Goal: Use online tool/utility: Utilize a website feature to perform a specific function

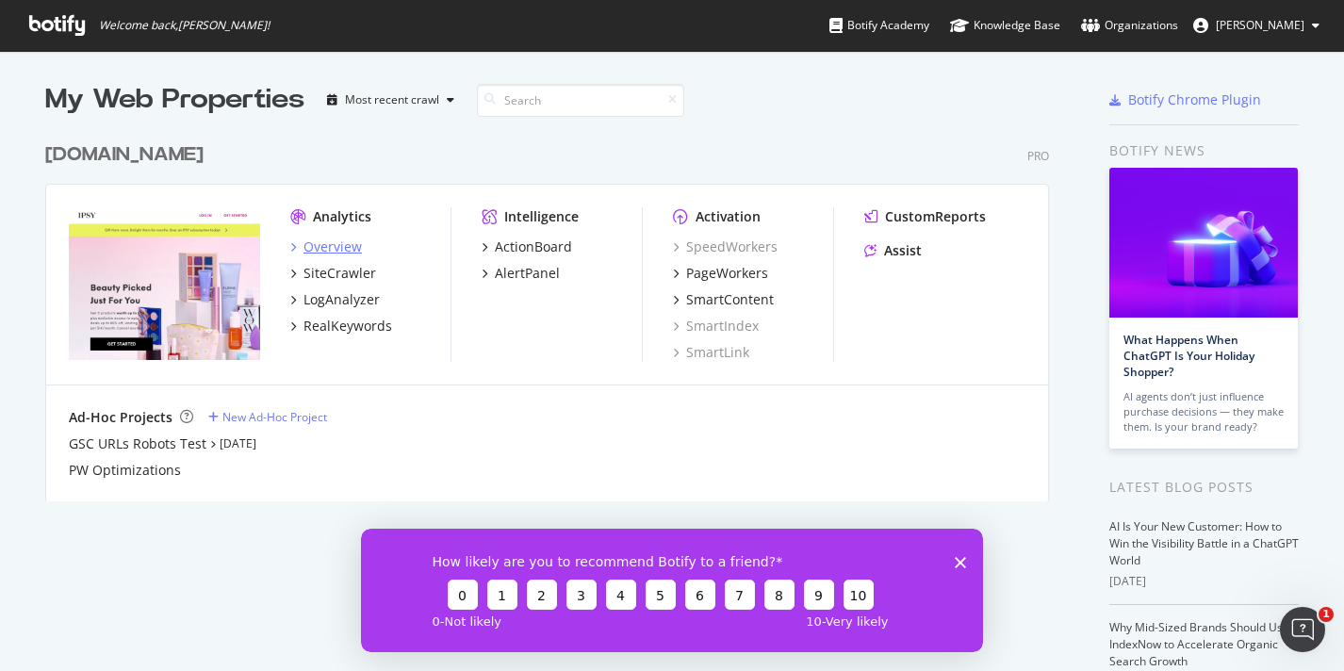
click at [305, 254] on div "Overview" at bounding box center [332, 247] width 58 height 19
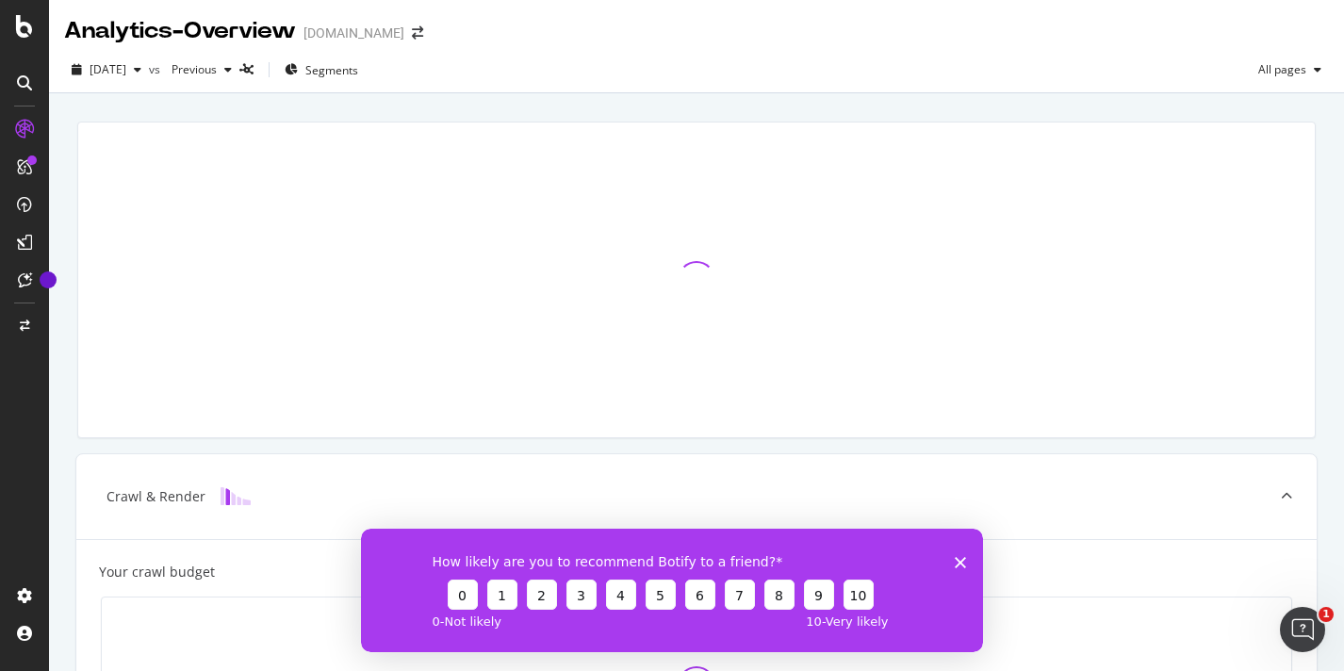
click at [962, 563] on polygon "Close survey" at bounding box center [960, 561] width 11 height 11
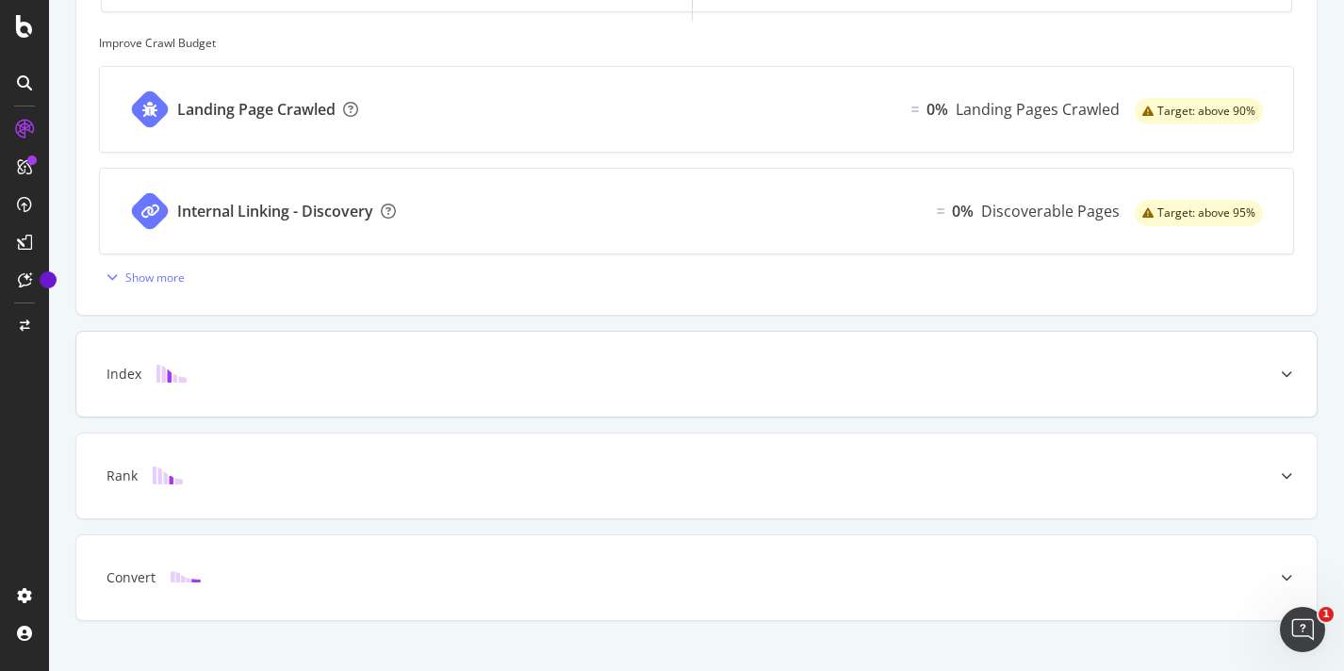
scroll to position [793, 0]
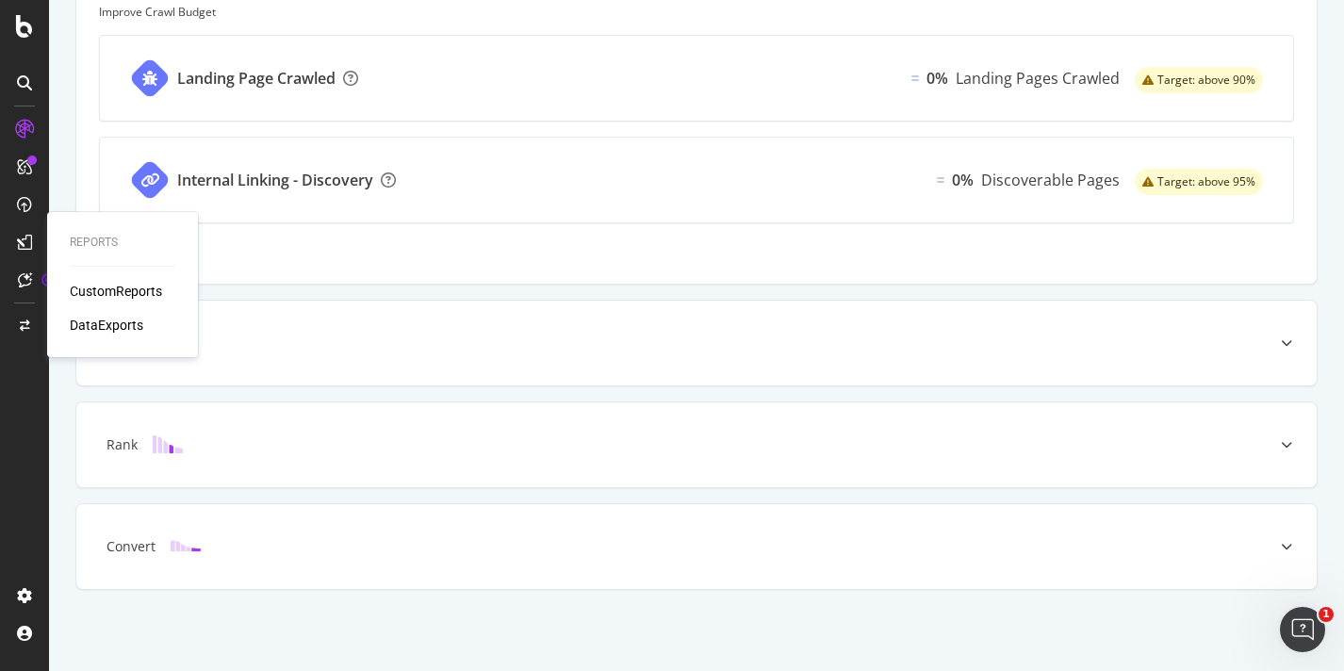
click at [99, 286] on div "CustomReports" at bounding box center [116, 291] width 92 height 19
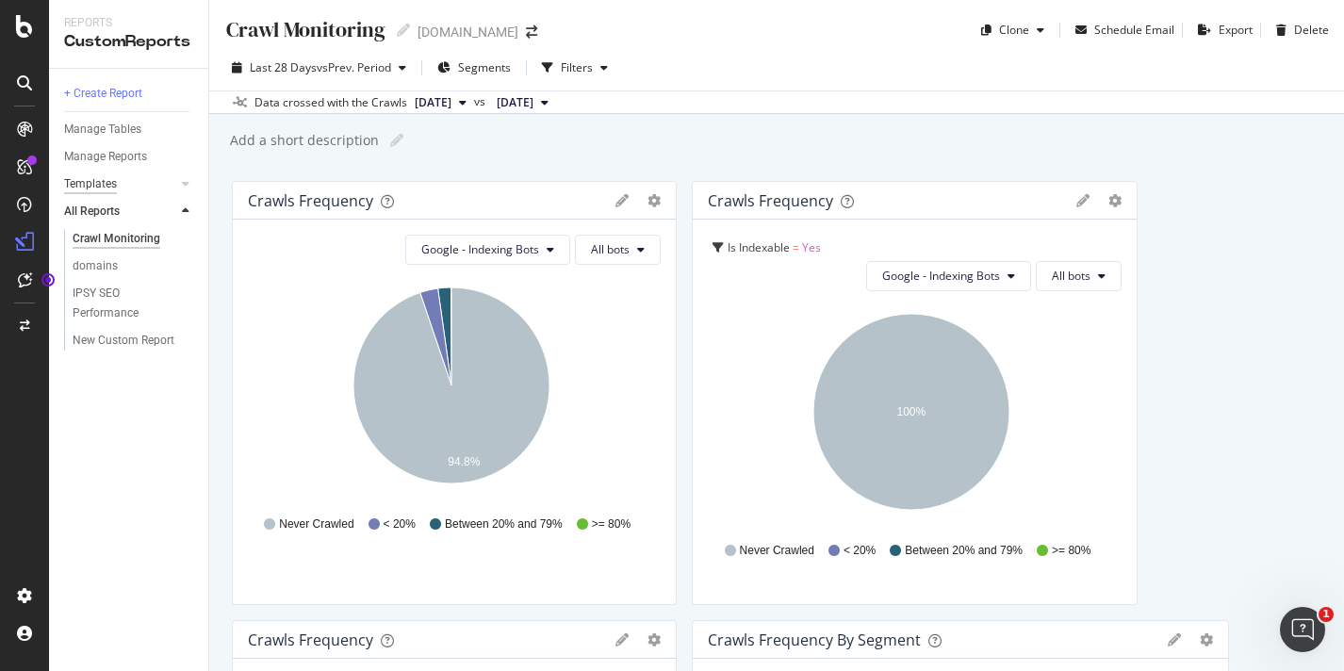
click at [102, 181] on div "Templates" at bounding box center [90, 184] width 53 height 20
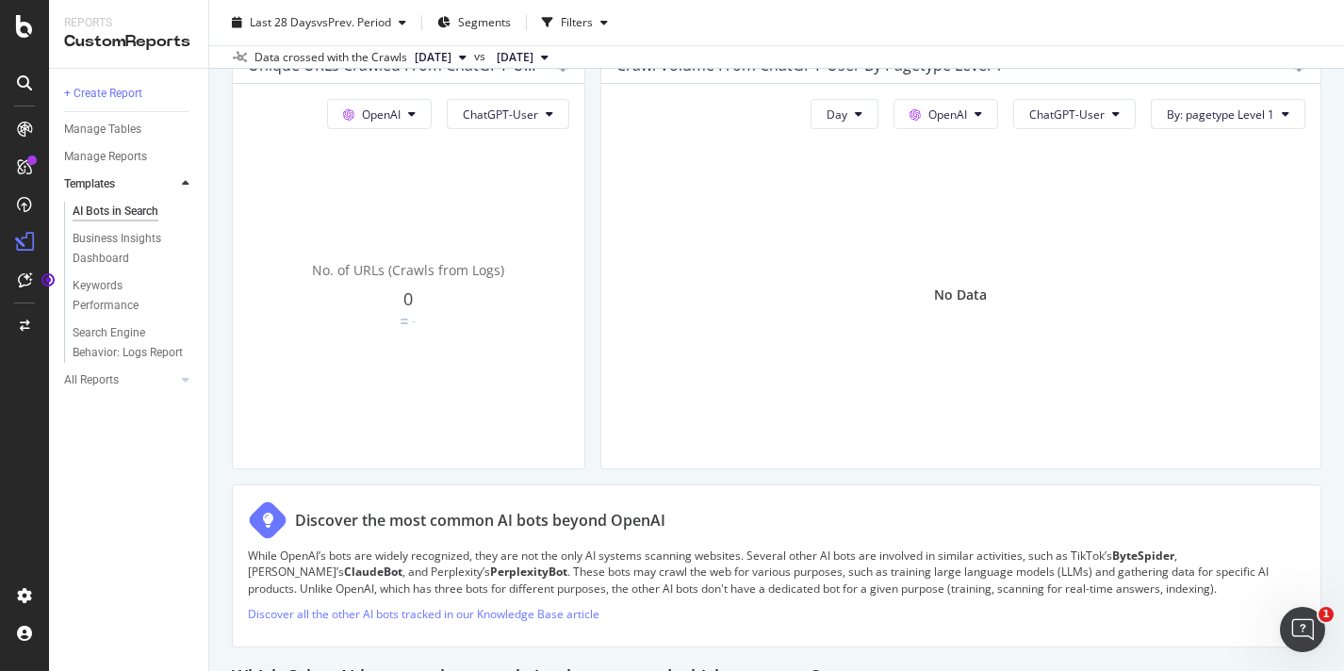
scroll to position [2457, 0]
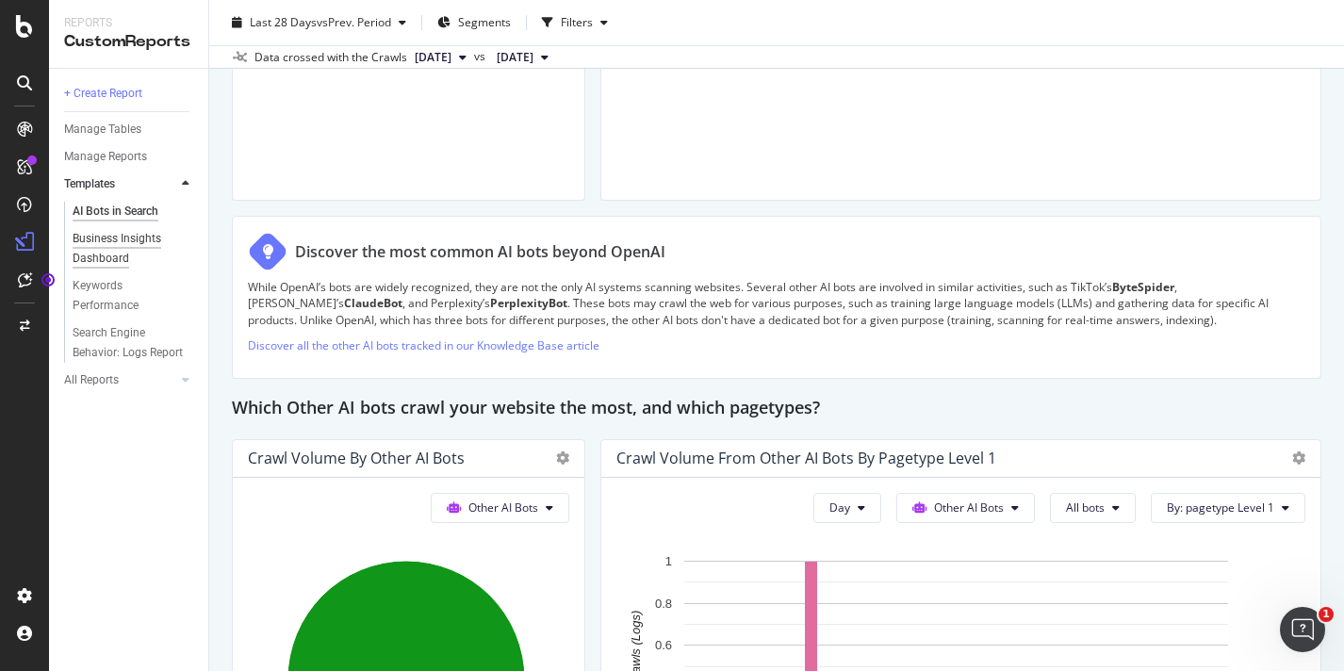
click at [136, 242] on div "Business Insights Dashboard" at bounding box center [127, 249] width 108 height 40
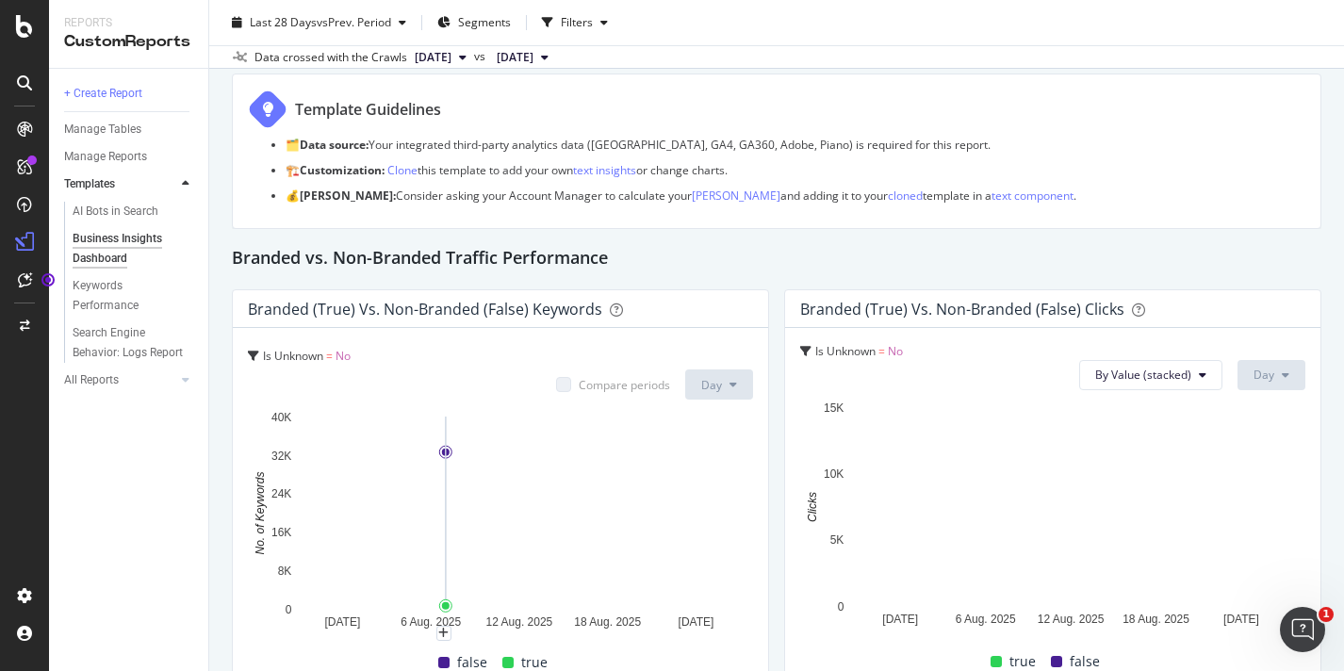
scroll to position [58, 0]
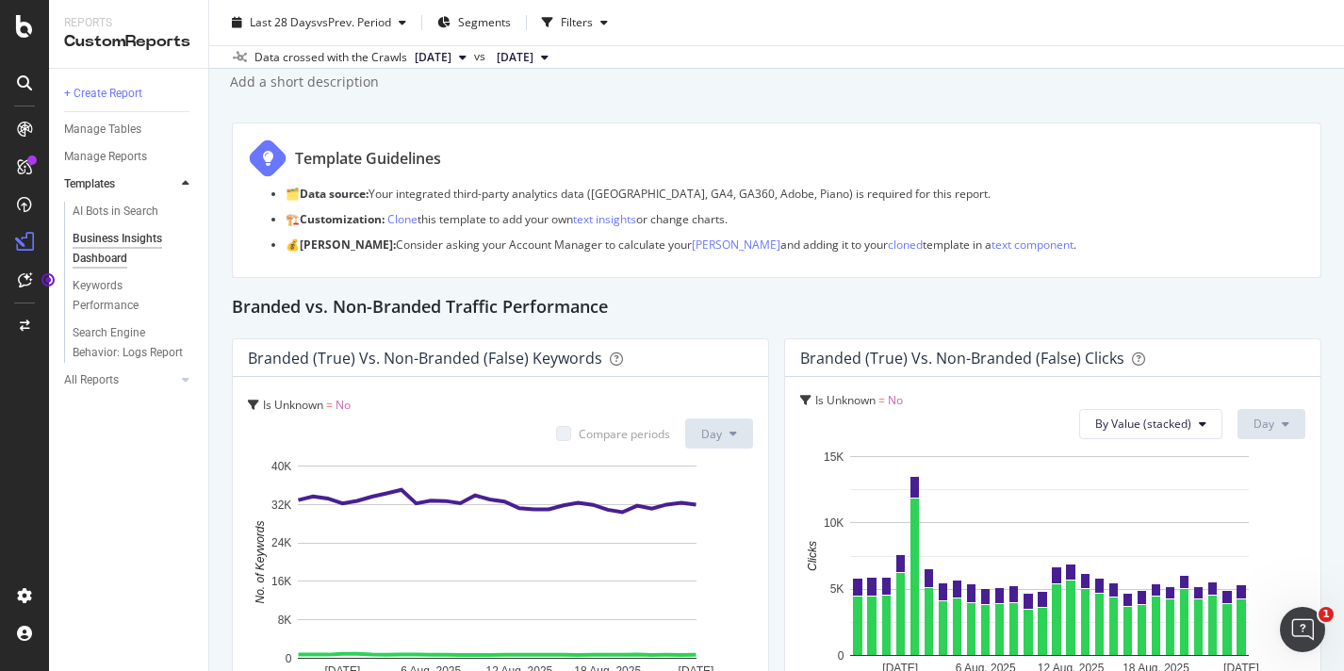
click at [451, 54] on span "[DATE]" at bounding box center [433, 57] width 37 height 17
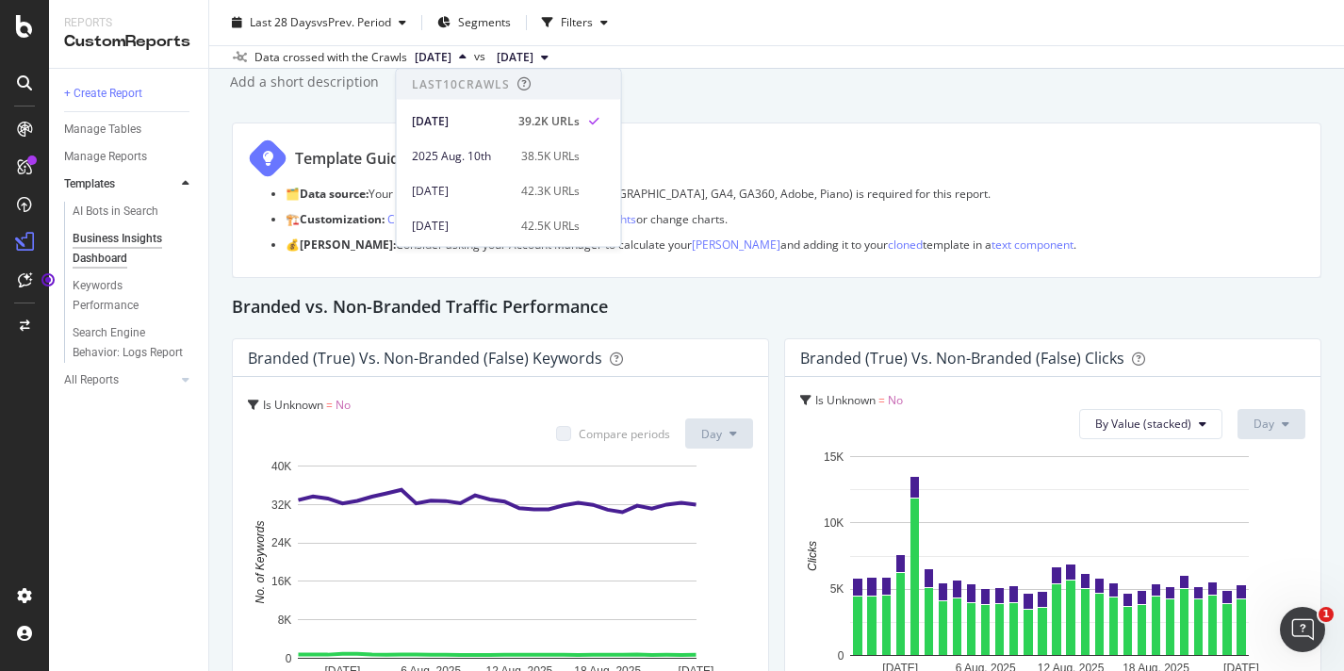
click at [451, 54] on span "[DATE]" at bounding box center [433, 57] width 37 height 17
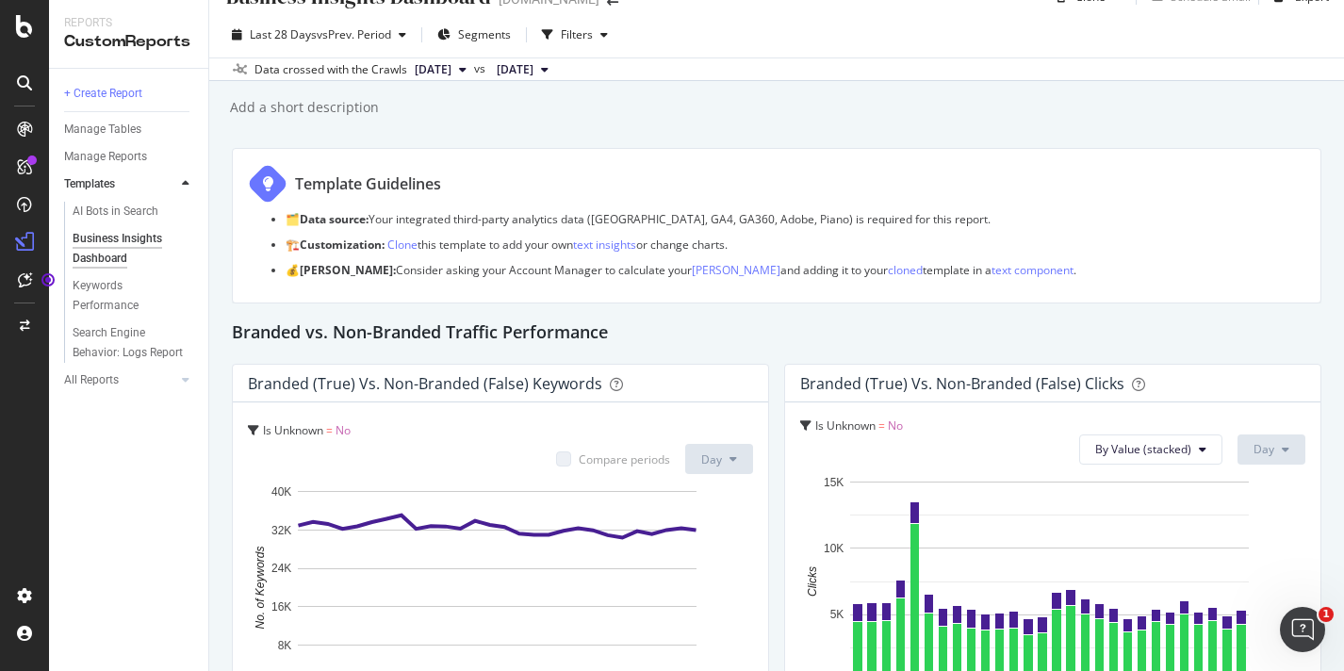
scroll to position [0, 0]
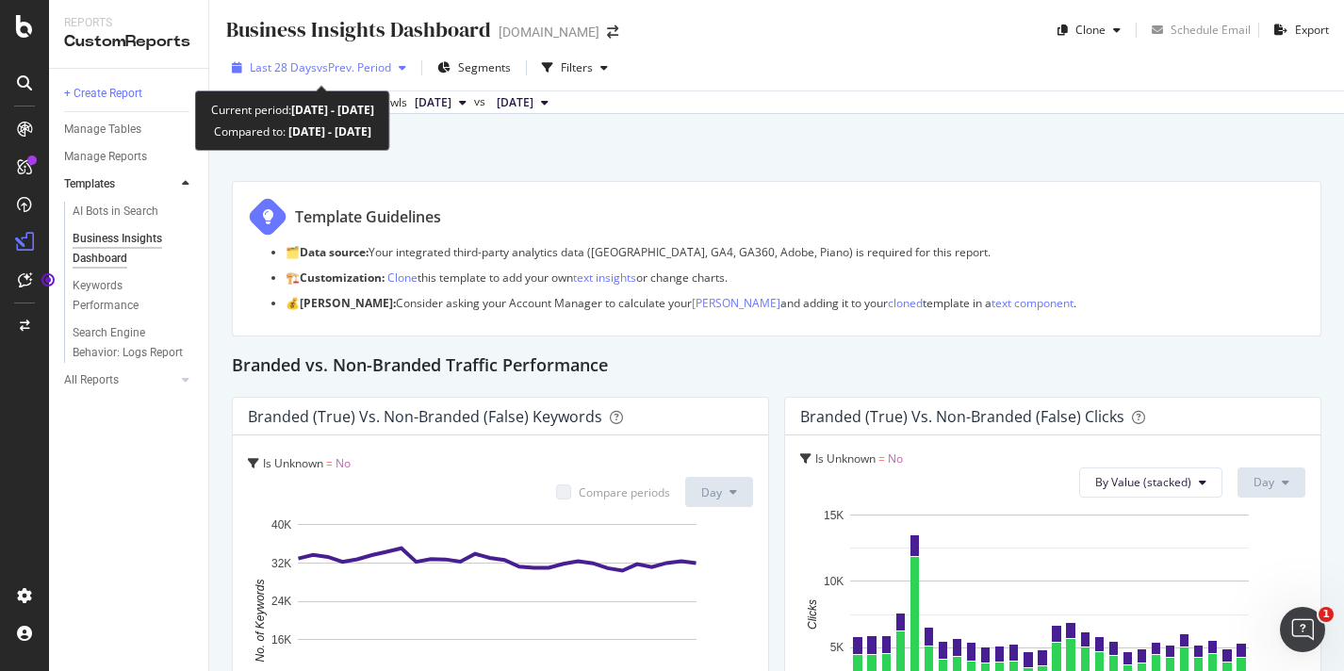
click at [373, 57] on div "Last 28 Days vs Prev. Period" at bounding box center [318, 68] width 189 height 28
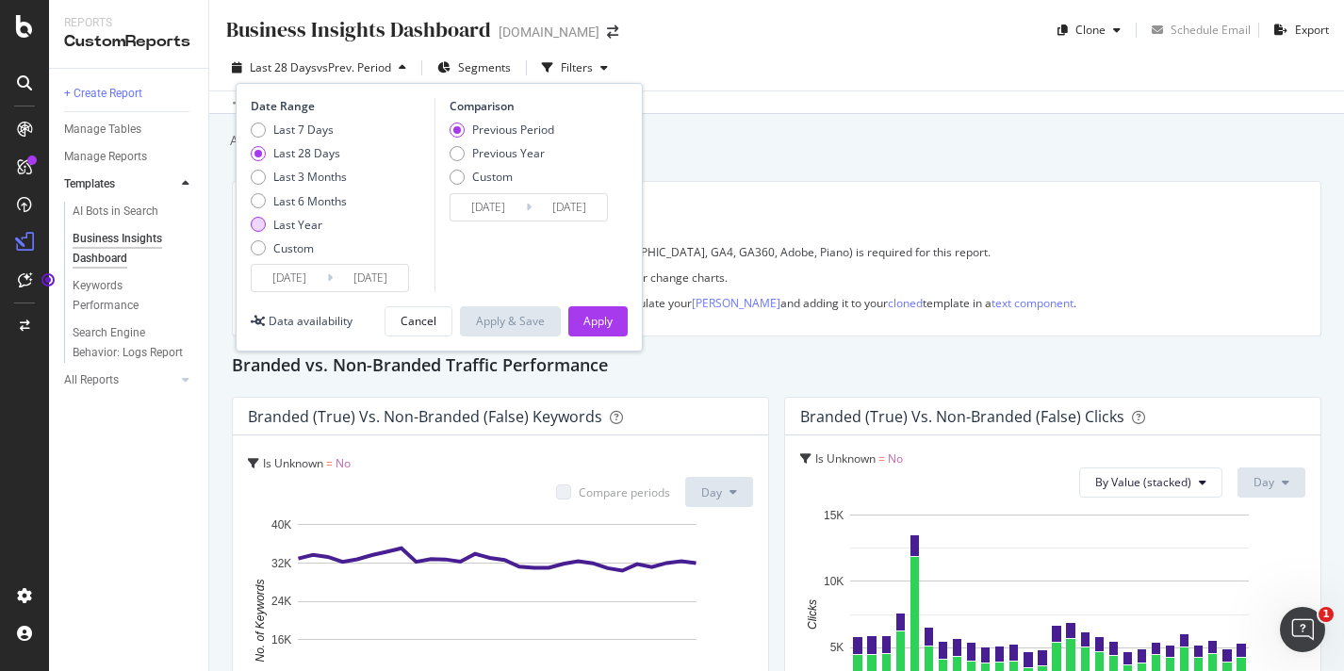
click at [312, 221] on div "Last Year" at bounding box center [297, 225] width 49 height 16
type input "[DATE]"
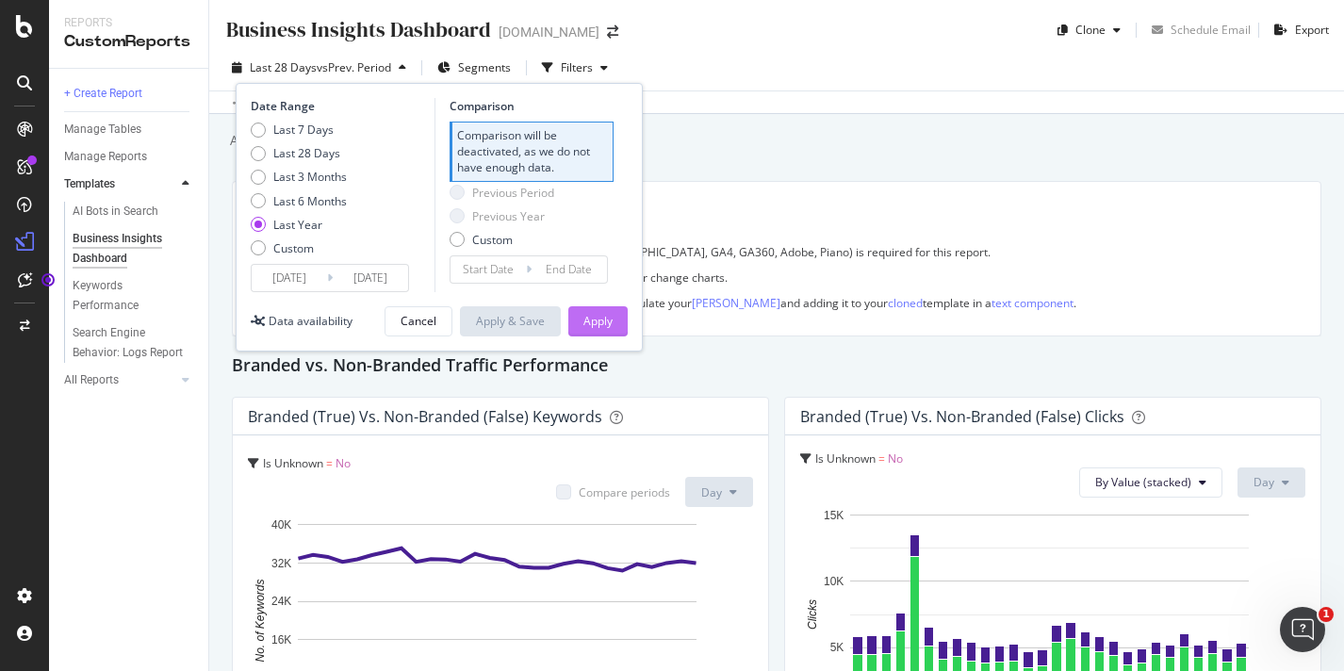
click at [572, 318] on button "Apply" at bounding box center [597, 321] width 59 height 30
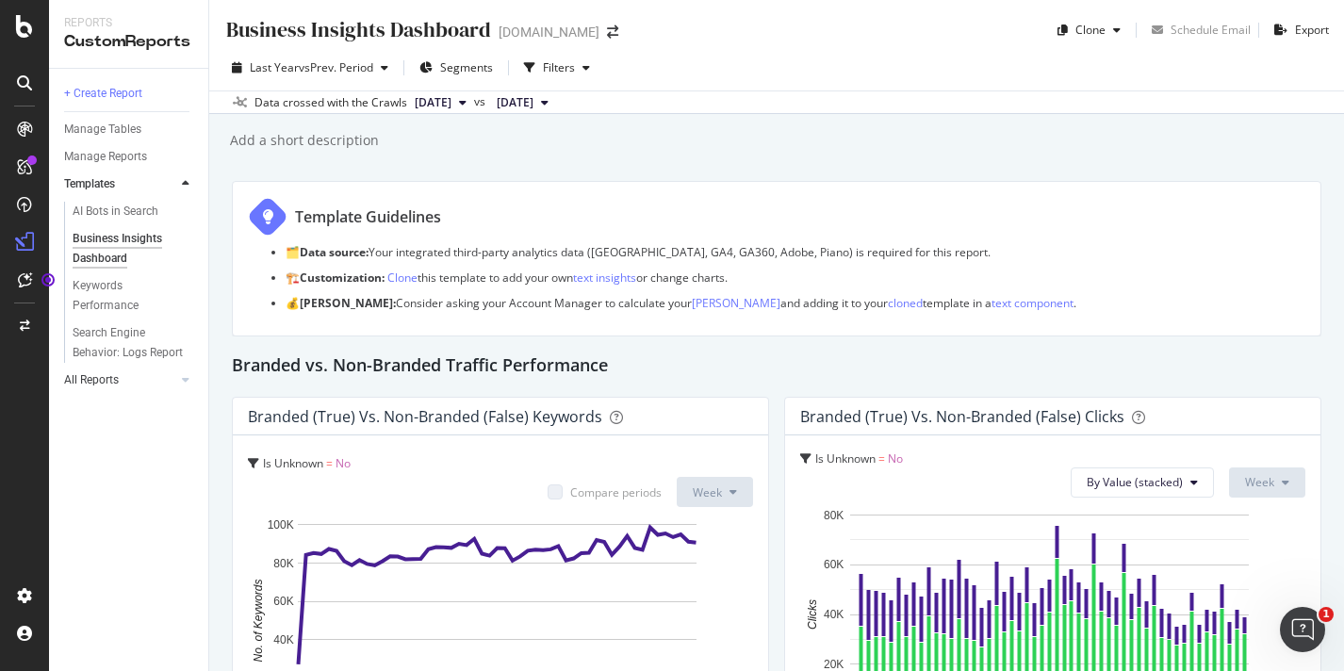
click at [139, 380] on link "All Reports" at bounding box center [120, 380] width 112 height 20
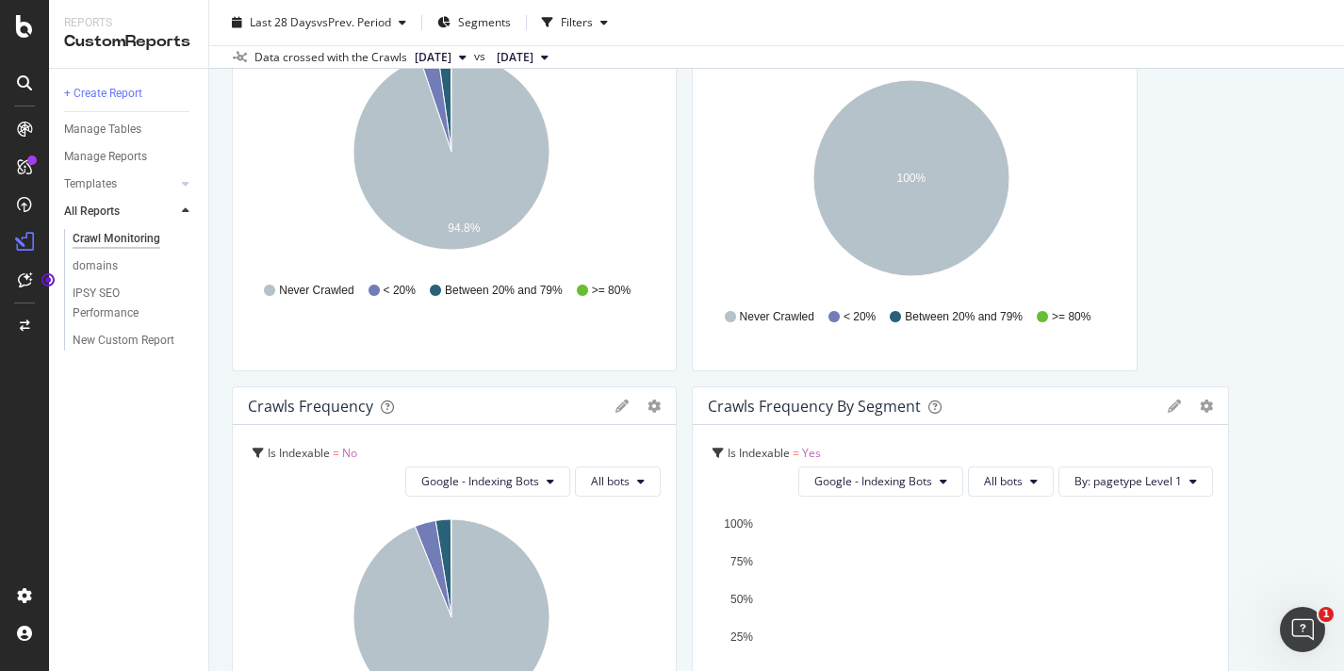
scroll to position [828, 0]
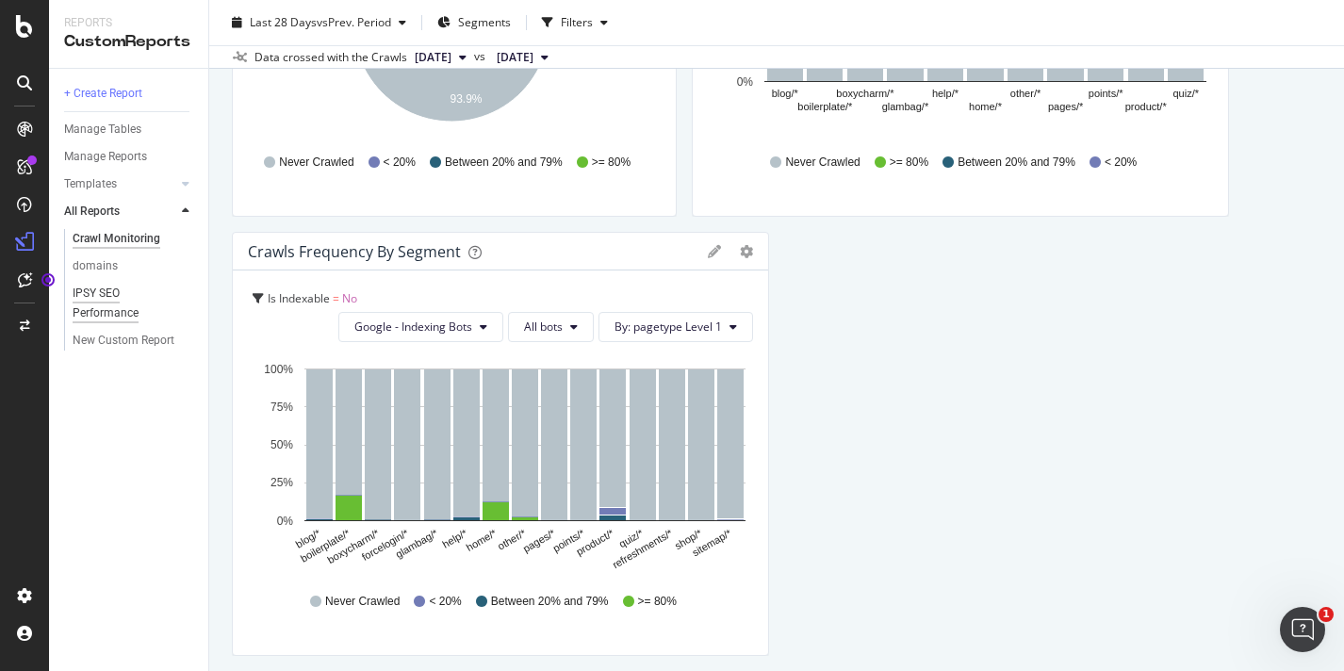
click at [85, 300] on div "IPSY SEO Performance" at bounding box center [126, 304] width 106 height 40
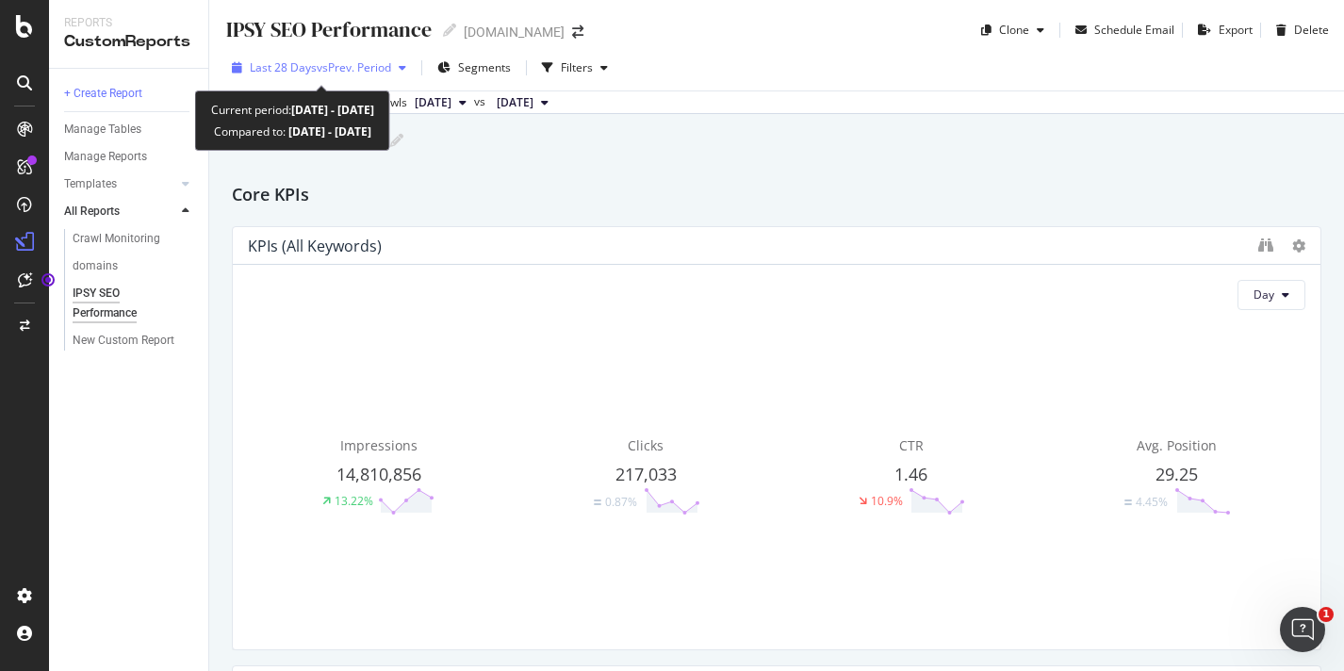
click at [365, 70] on span "vs Prev. Period" at bounding box center [354, 67] width 74 height 16
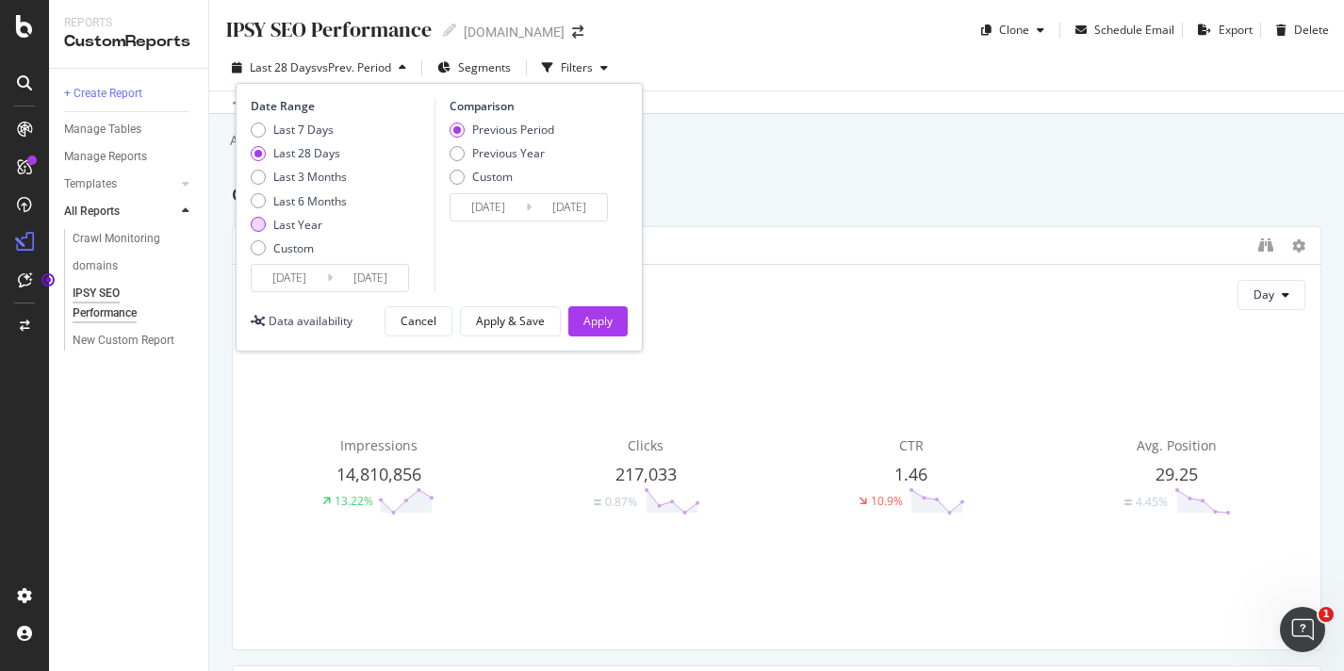
click at [300, 218] on div "Last Year" at bounding box center [297, 225] width 49 height 16
type input "[DATE]"
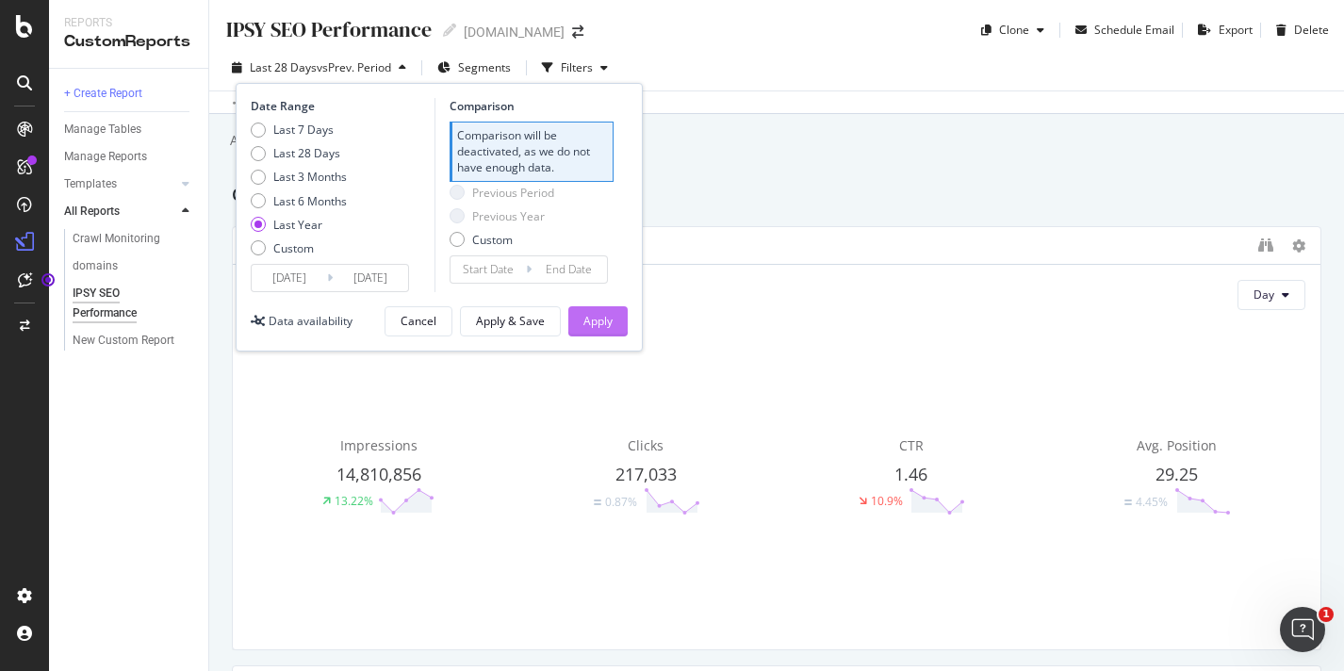
click at [595, 316] on div "Apply" at bounding box center [597, 321] width 29 height 16
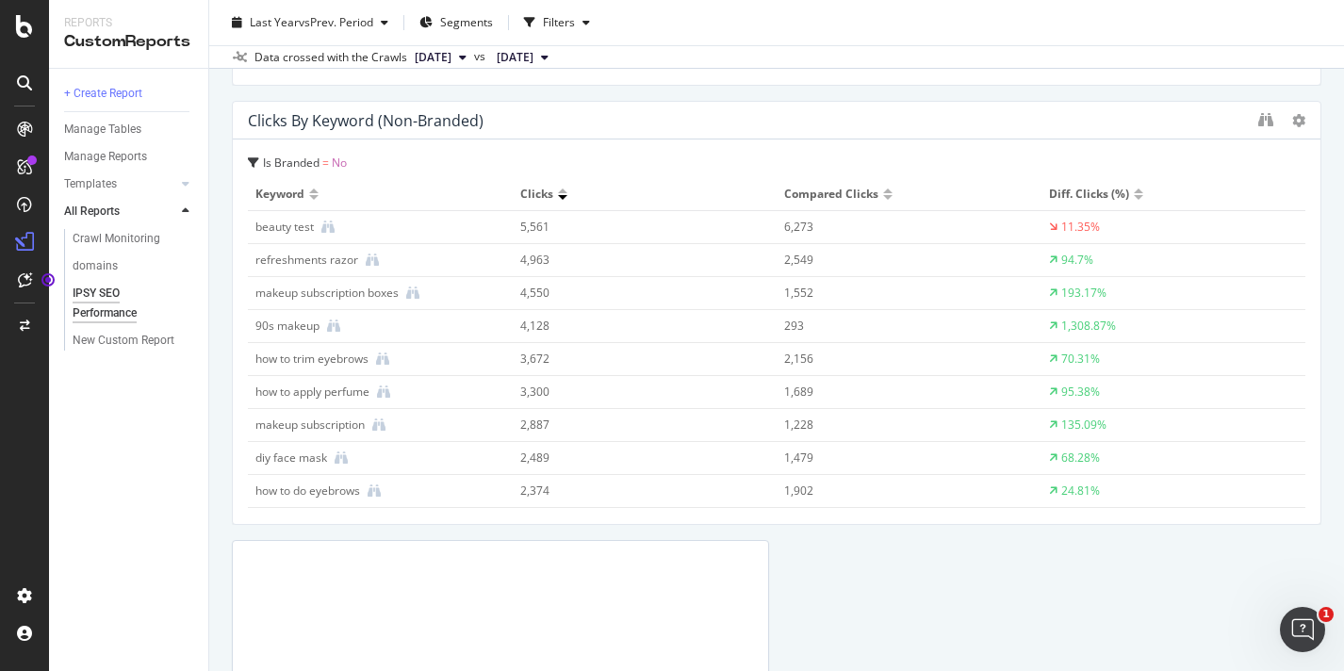
scroll to position [3670, 0]
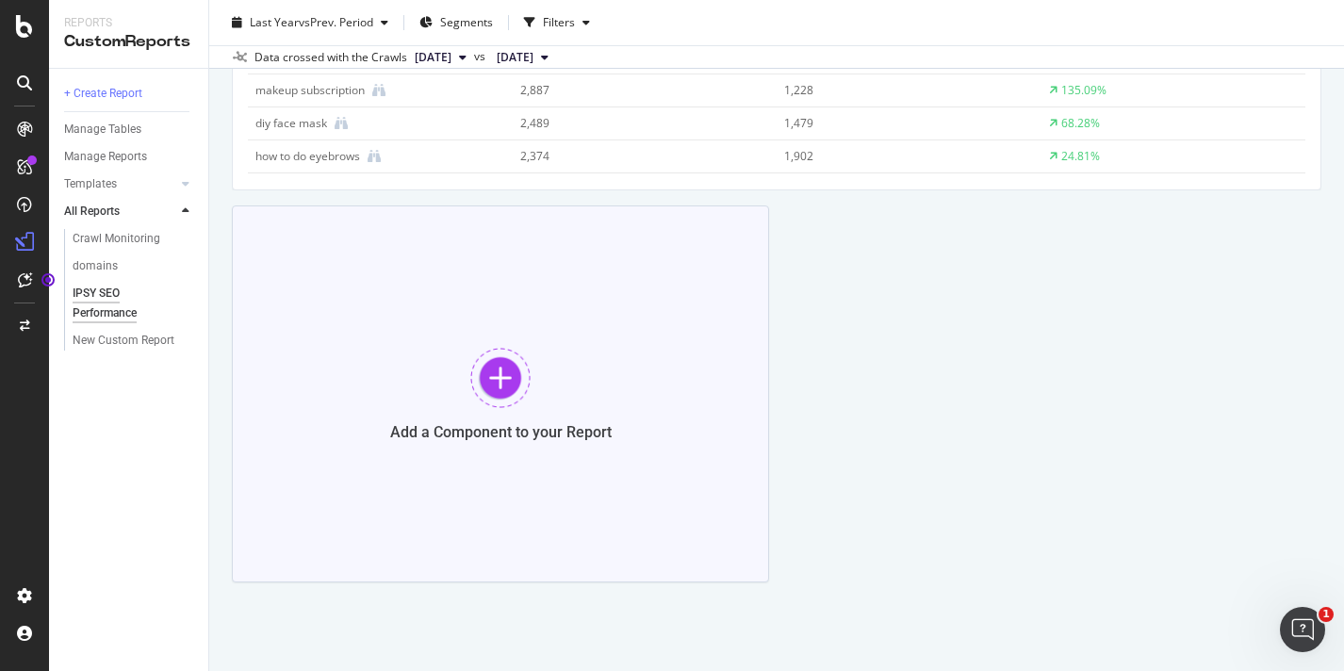
click at [664, 399] on div "Add a Component to your Report" at bounding box center [500, 393] width 537 height 377
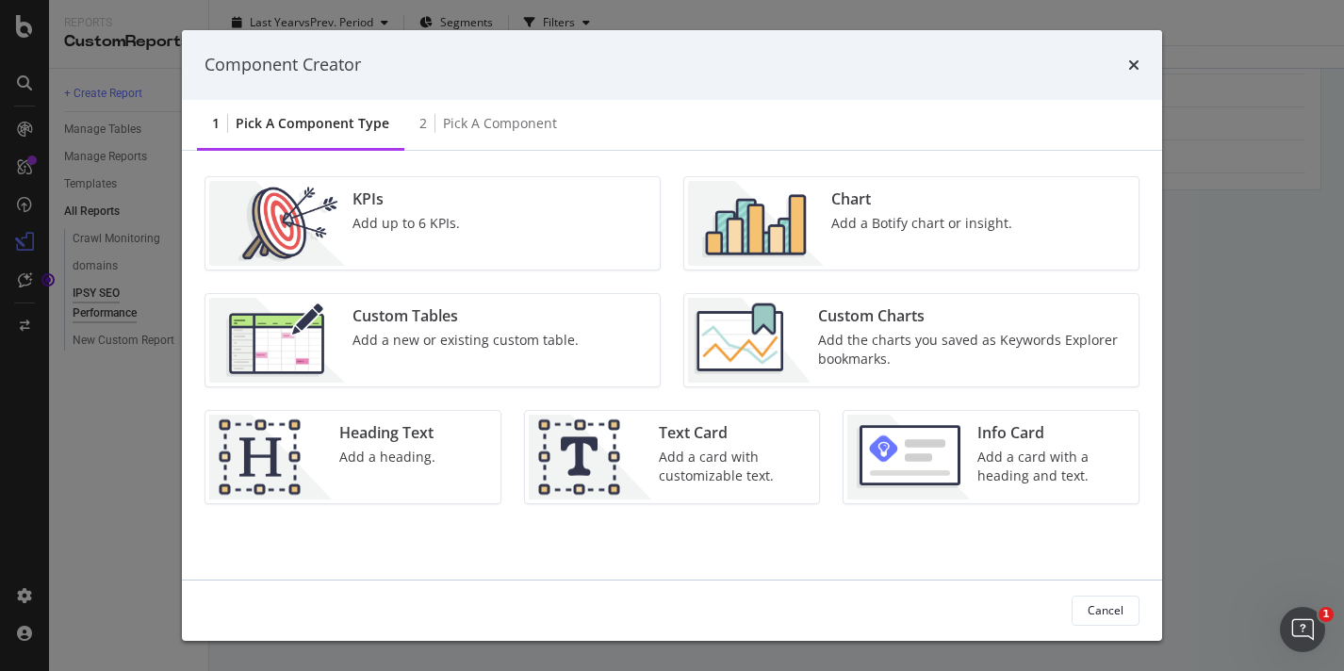
scroll to position [20, 0]
click at [806, 217] on img "modal" at bounding box center [756, 223] width 136 height 85
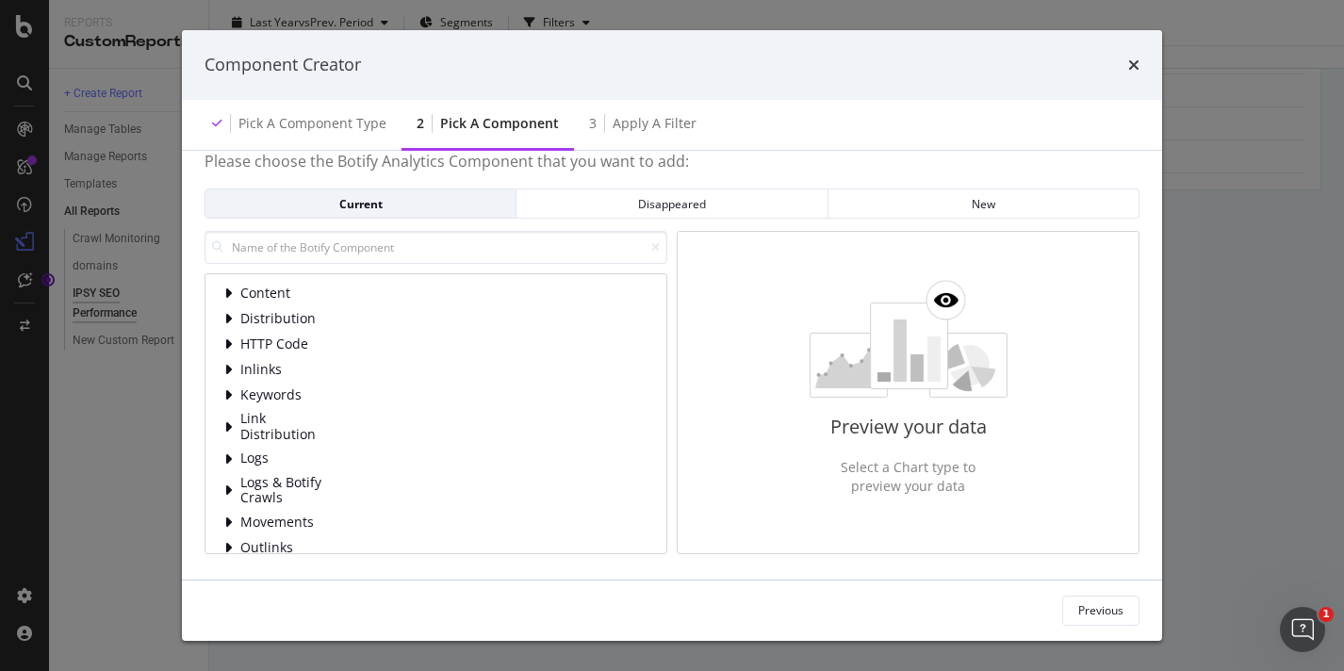
scroll to position [0, 0]
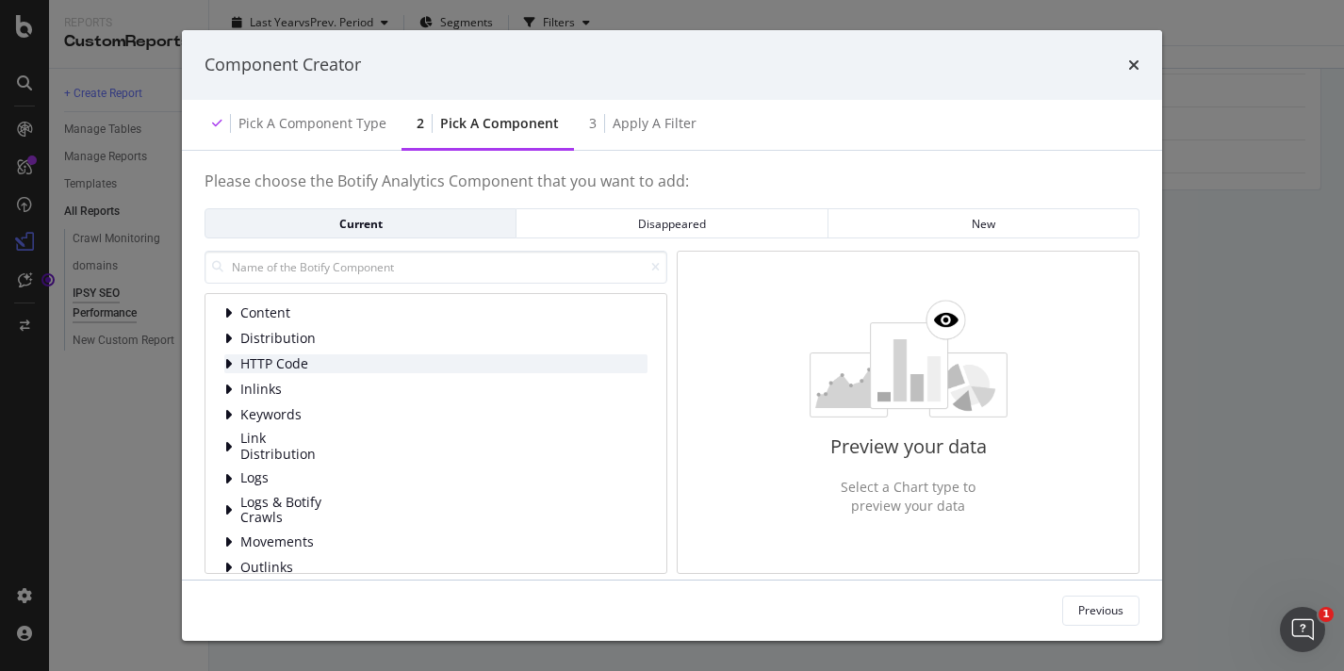
click at [306, 365] on span "HTTP Code" at bounding box center [282, 364] width 84 height 16
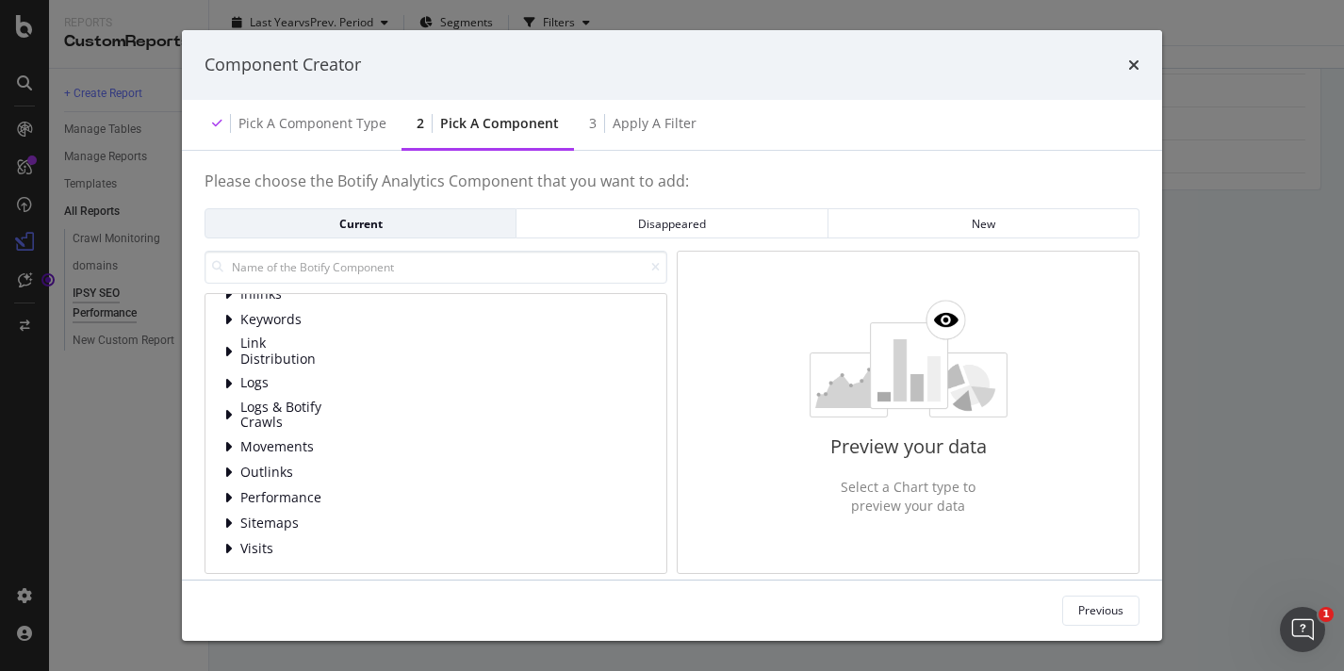
scroll to position [195, 0]
click at [302, 406] on span "Logs & Botify Crawls" at bounding box center [282, 414] width 84 height 31
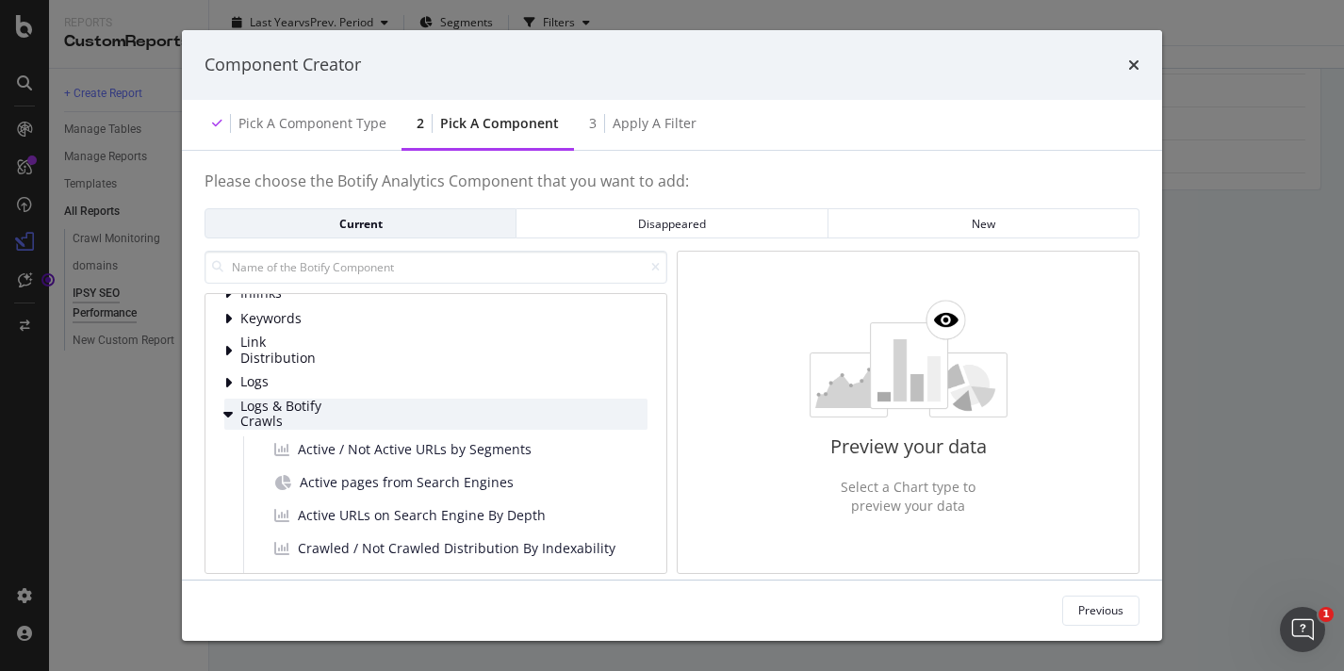
click at [302, 406] on span "Logs & Botify Crawls" at bounding box center [282, 414] width 84 height 31
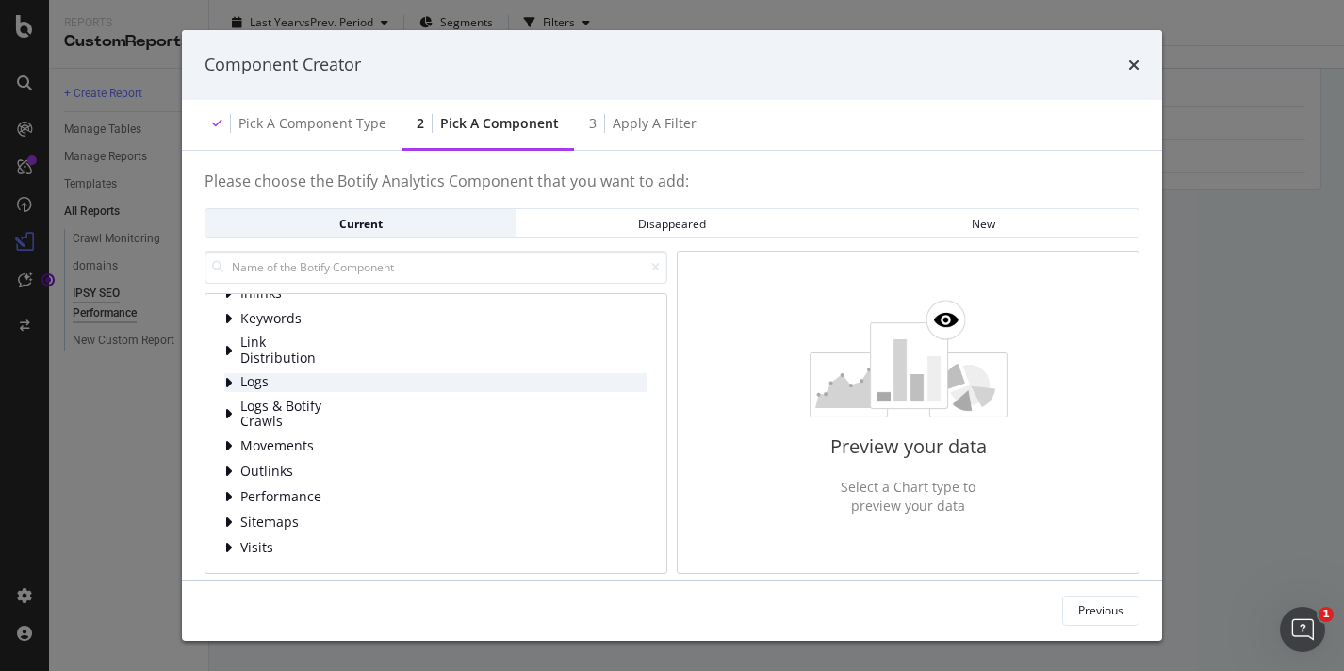
click at [303, 380] on span "Logs" at bounding box center [282, 382] width 84 height 16
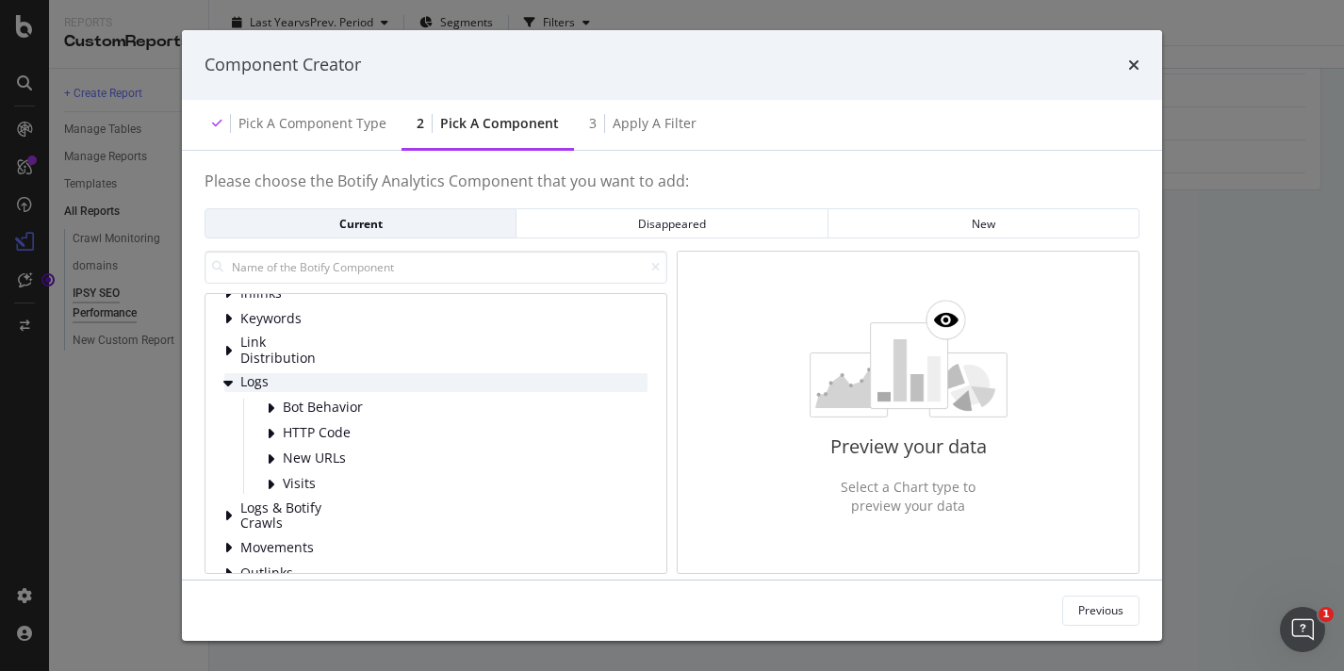
click at [303, 380] on span "Logs" at bounding box center [282, 382] width 84 height 16
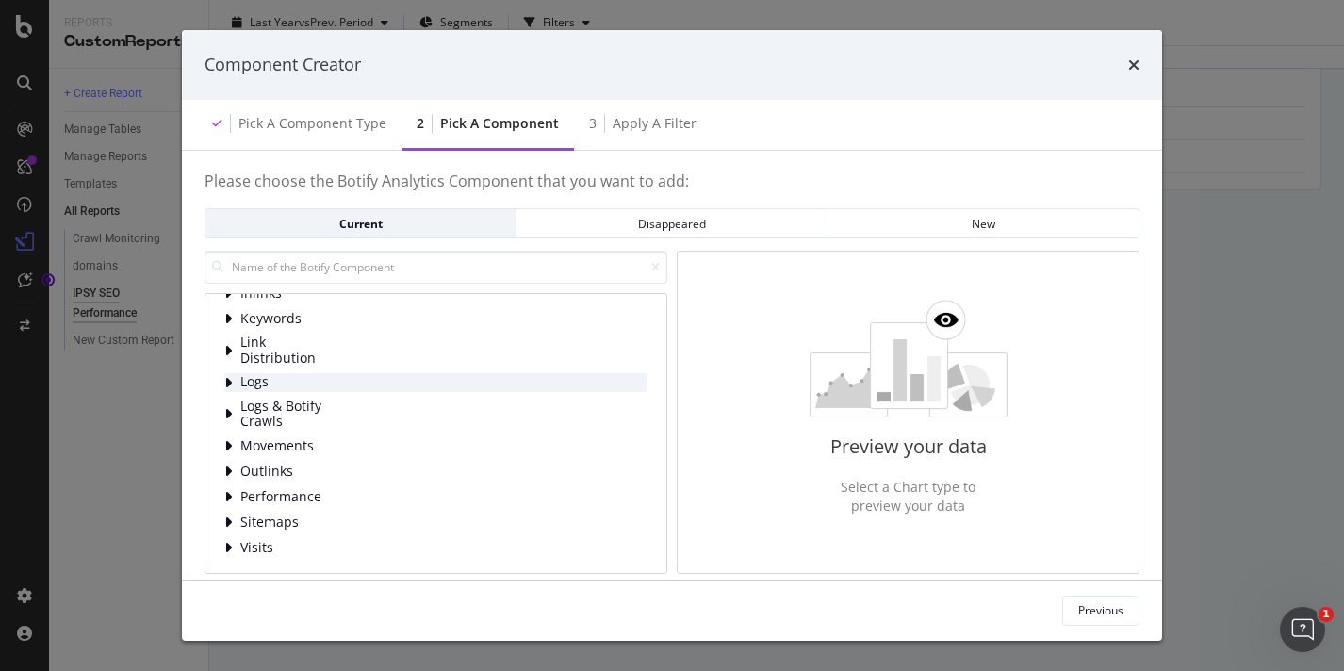
click at [303, 380] on span "Logs" at bounding box center [282, 382] width 84 height 16
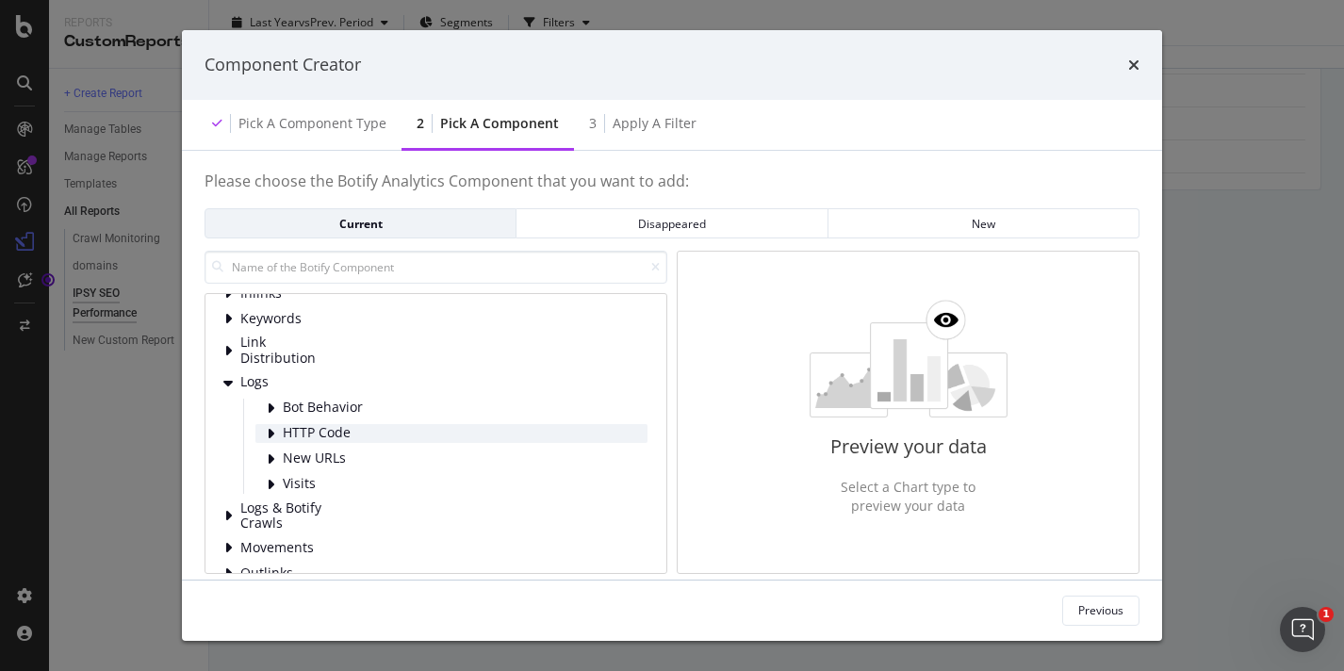
click at [318, 428] on span "HTTP Code" at bounding box center [325, 433] width 84 height 16
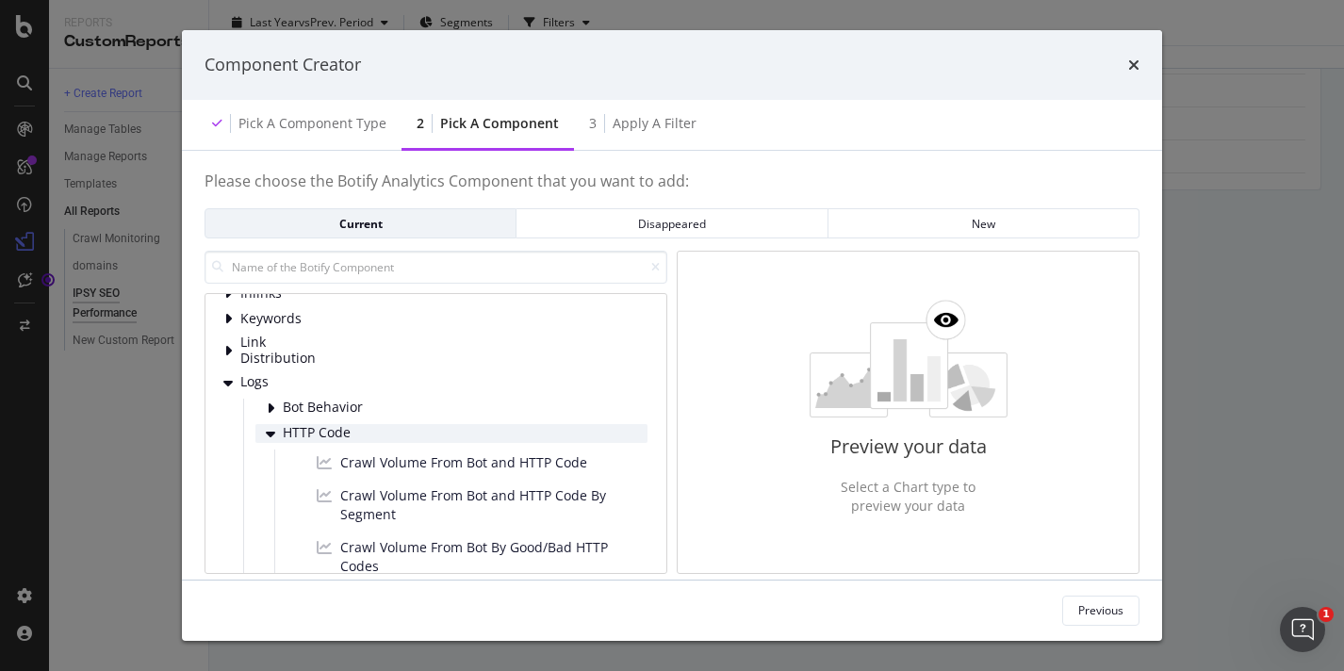
click at [318, 425] on span "HTTP Code" at bounding box center [325, 433] width 84 height 16
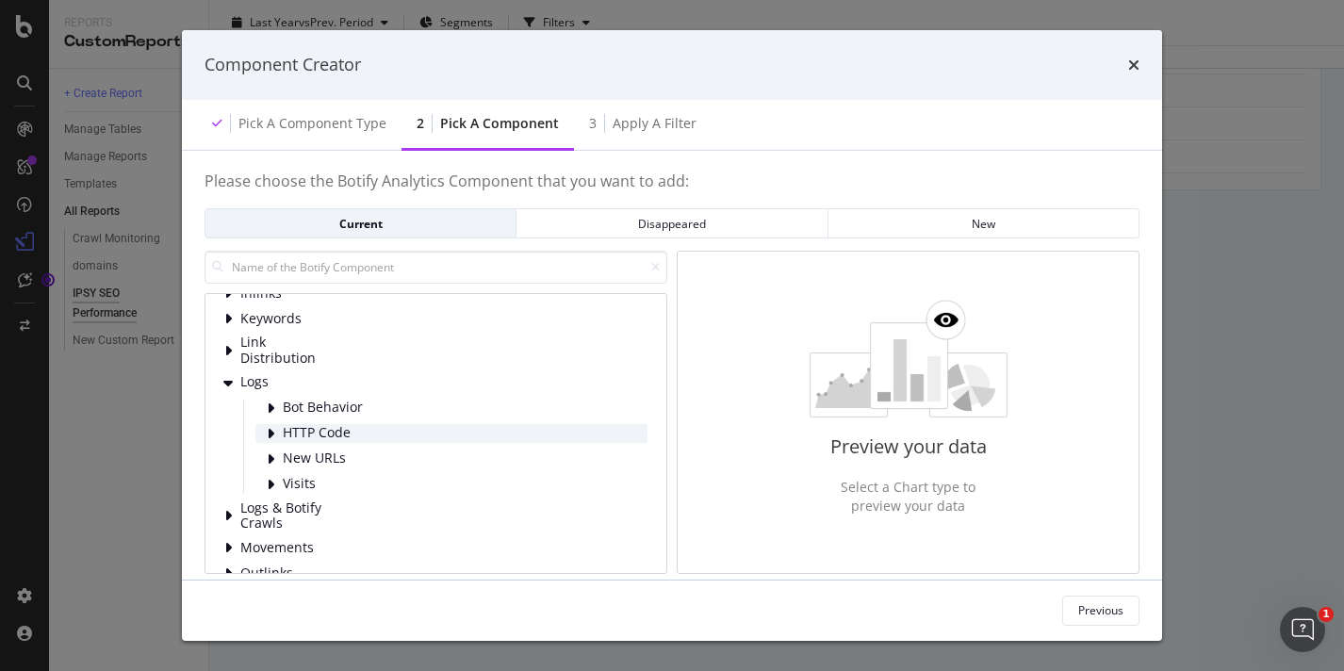
click at [318, 425] on span "HTTP Code" at bounding box center [325, 433] width 84 height 16
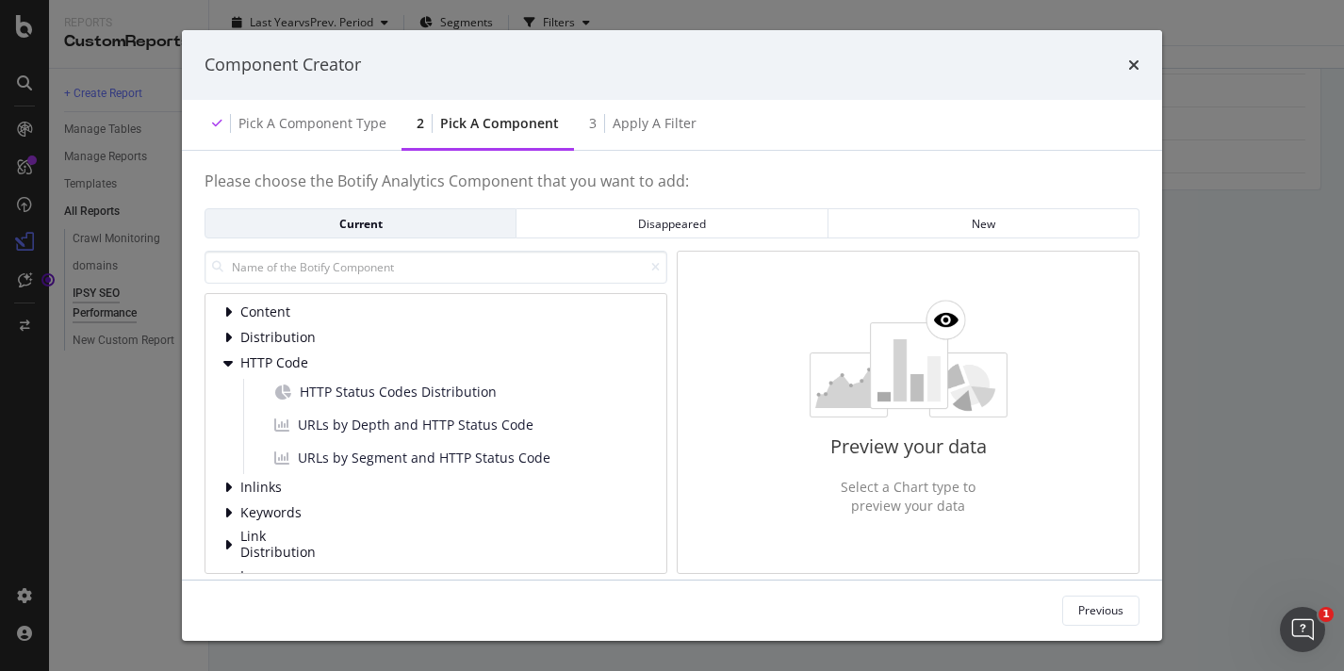
scroll to position [0, 0]
click at [329, 399] on span "HTTP Status Codes Distribution" at bounding box center [398, 393] width 197 height 19
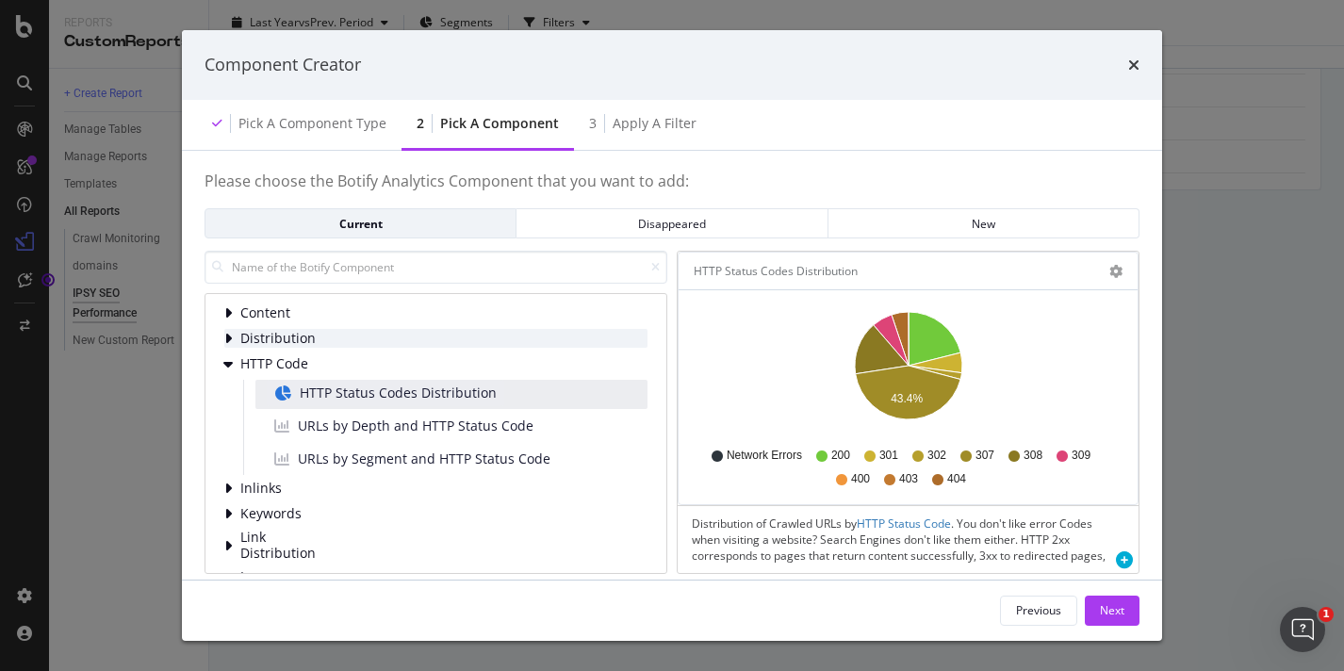
click at [259, 345] on span "Distribution" at bounding box center [282, 339] width 84 height 16
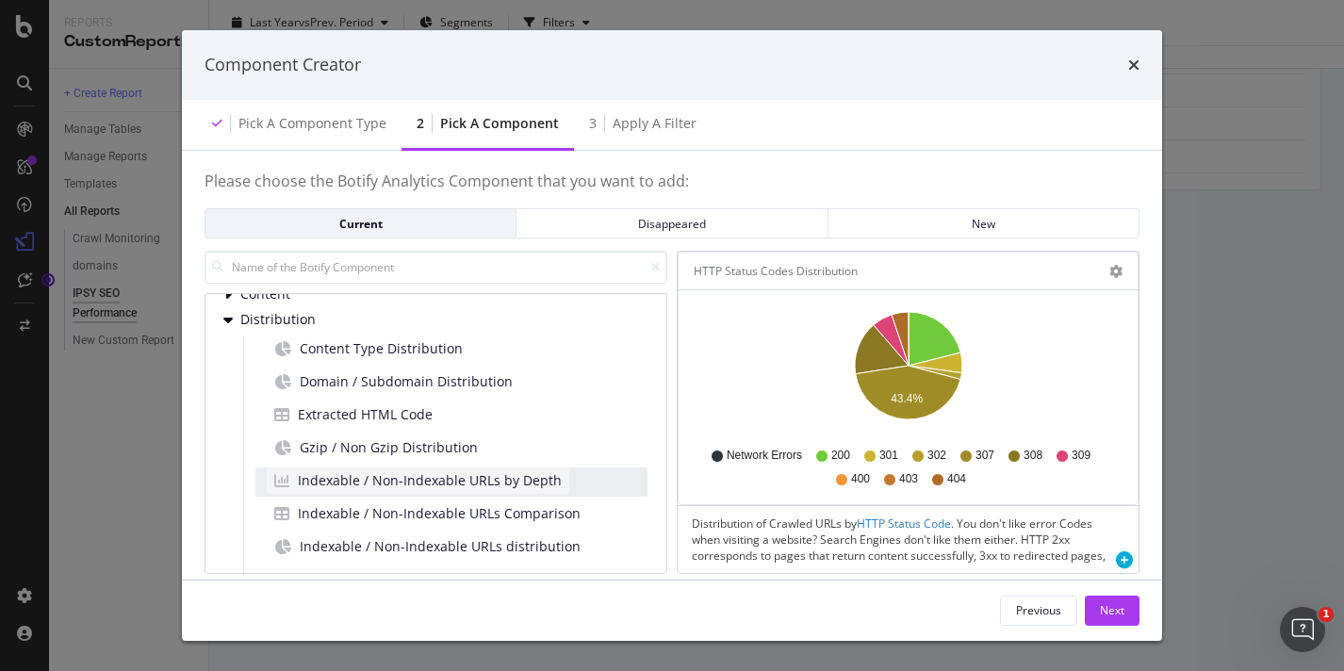
scroll to position [20, 0]
click at [409, 473] on span "Indexable / Non-Indexable URLs by Depth" at bounding box center [430, 479] width 264 height 19
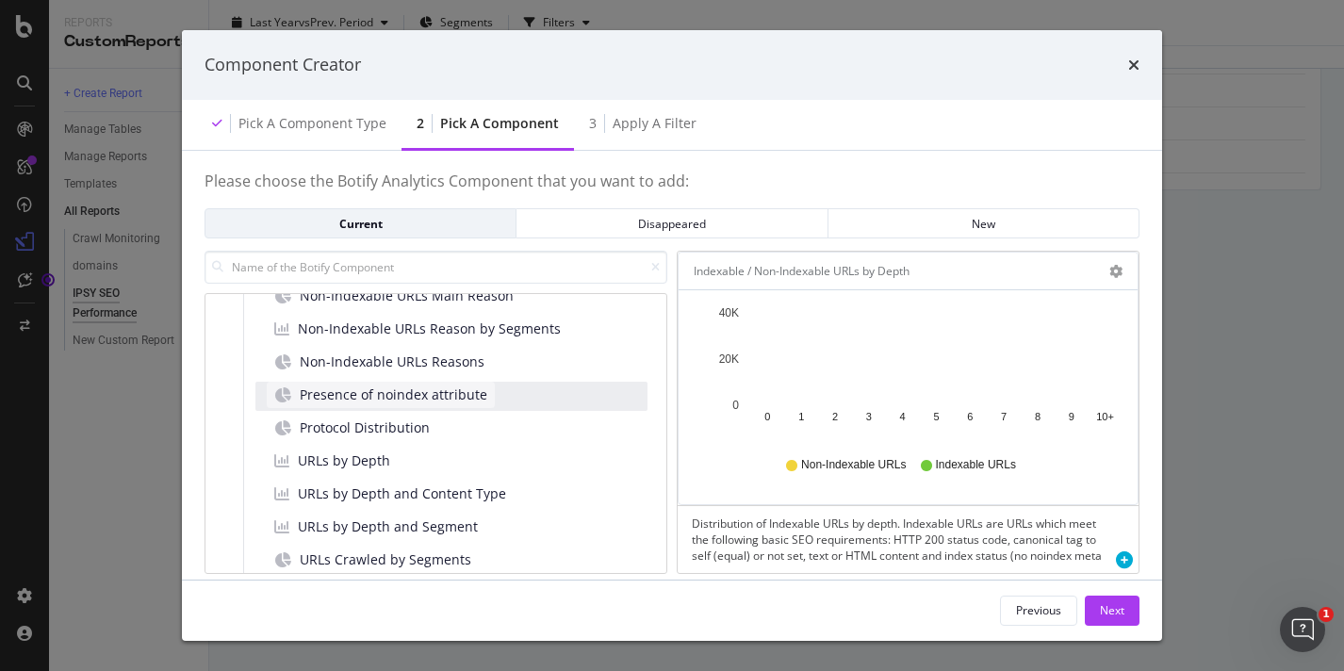
scroll to position [486, 0]
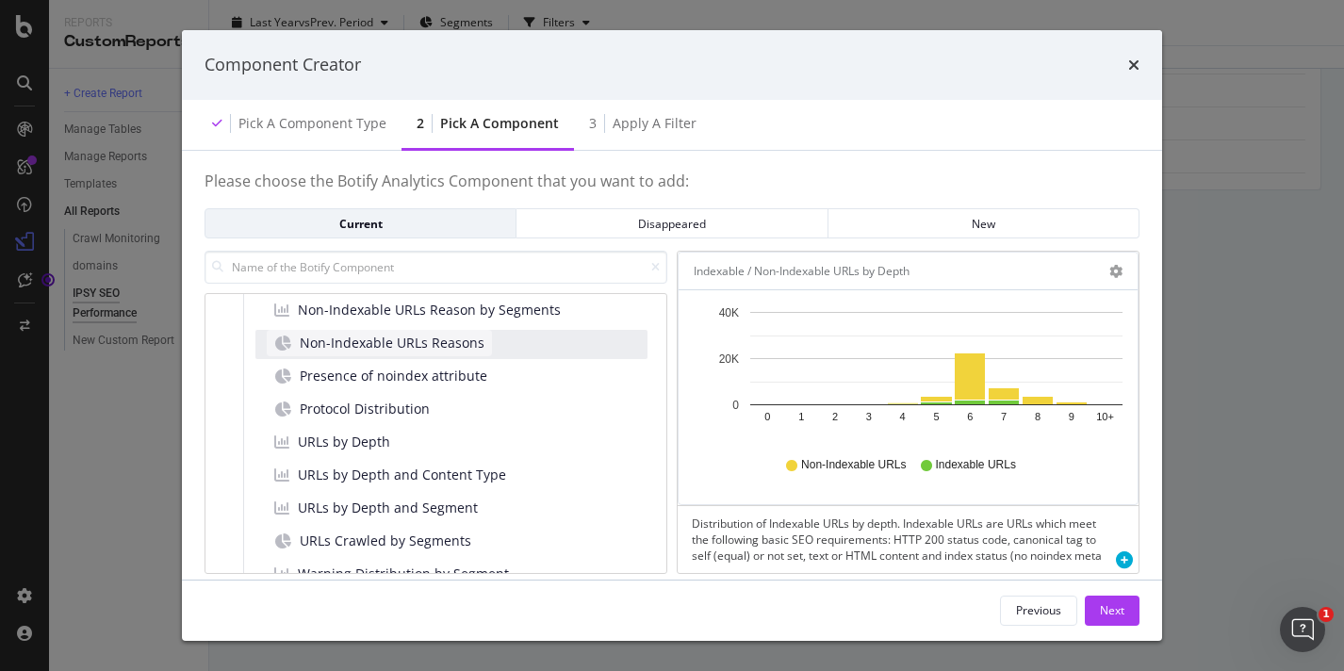
click at [402, 354] on div "Non-Indexable URLs Reasons" at bounding box center [379, 343] width 225 height 26
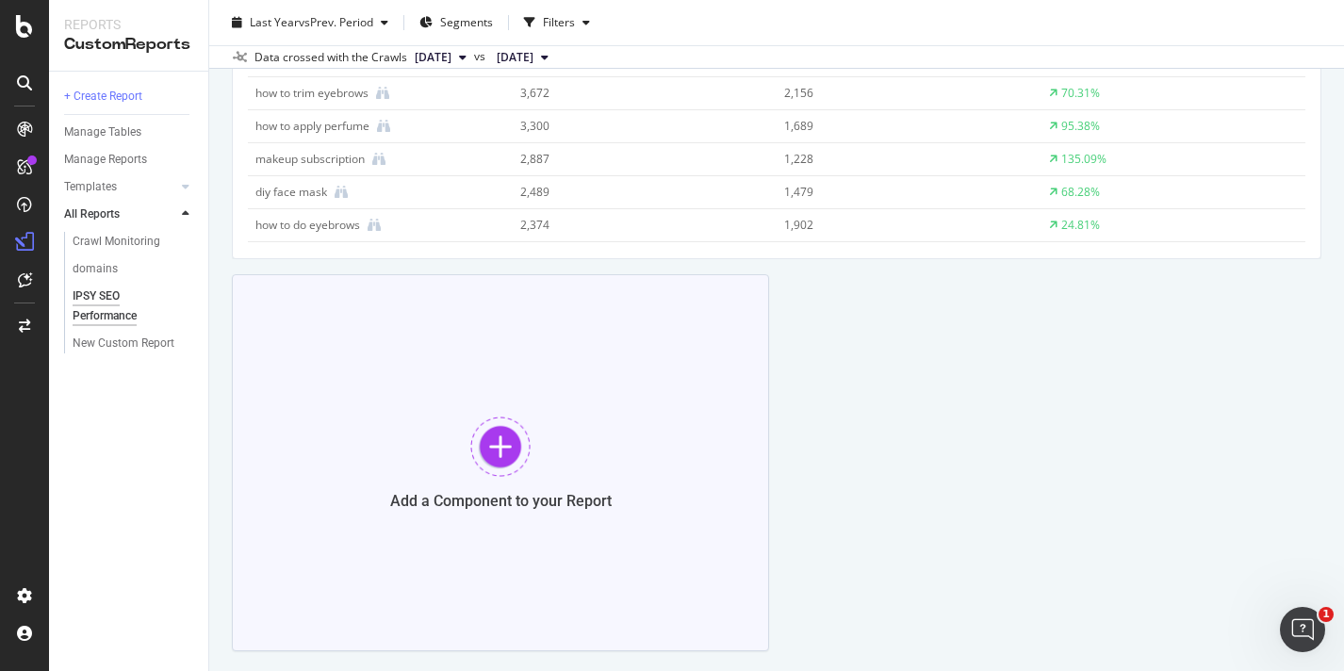
scroll to position [3670, 0]
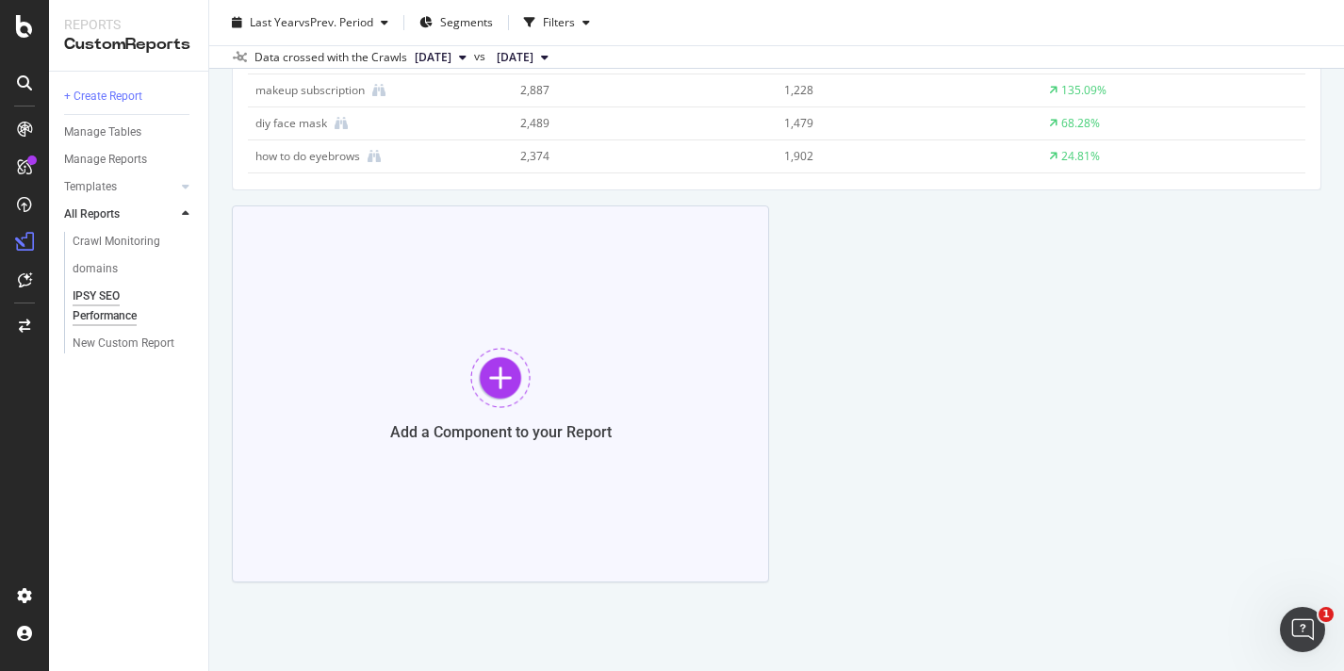
click at [560, 399] on div "Add a Component to your Report" at bounding box center [500, 393] width 537 height 377
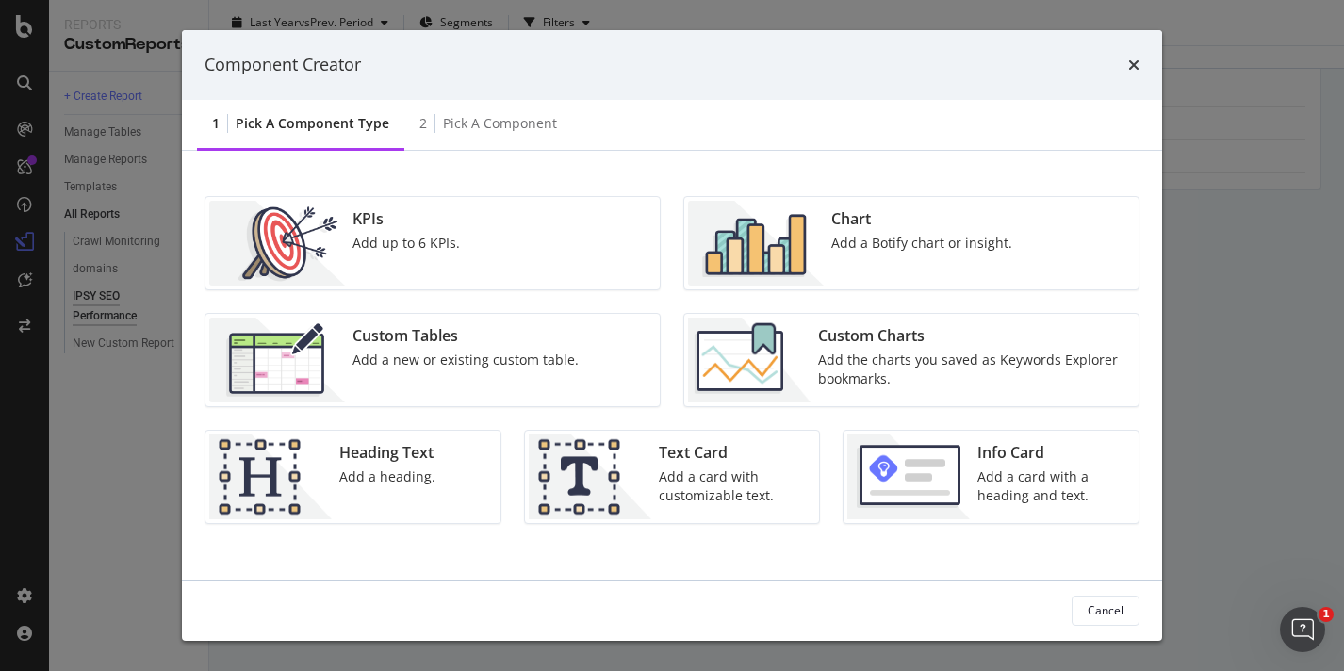
click at [897, 209] on div "Chart" at bounding box center [921, 219] width 181 height 22
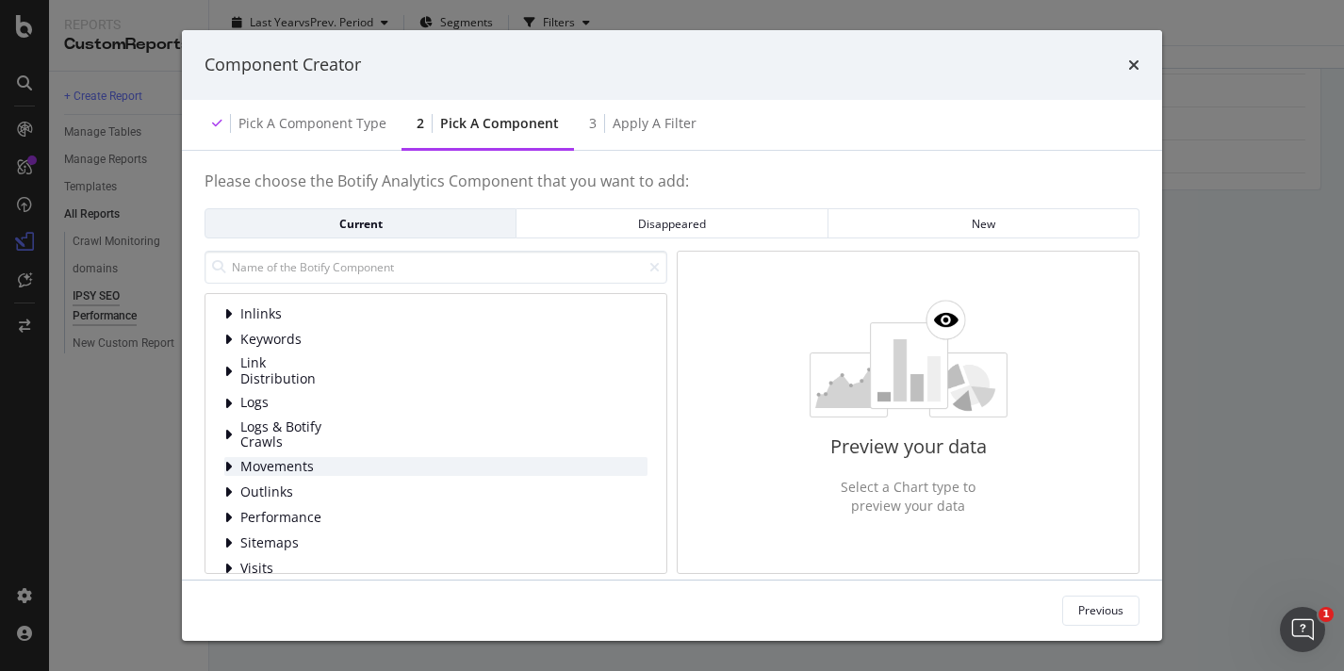
scroll to position [76, 0]
click at [229, 466] on icon "modal" at bounding box center [228, 465] width 8 height 15
click at [229, 465] on icon "modal" at bounding box center [227, 465] width 9 height 15
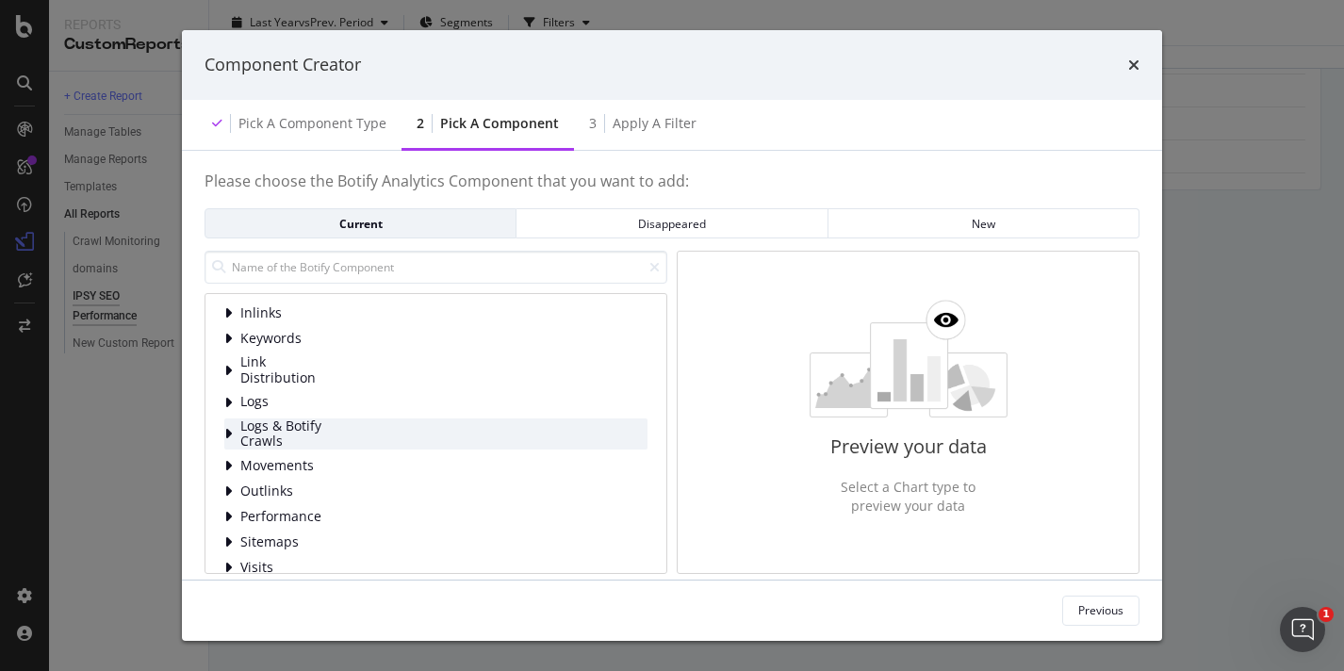
click at [227, 439] on icon "modal" at bounding box center [228, 433] width 8 height 15
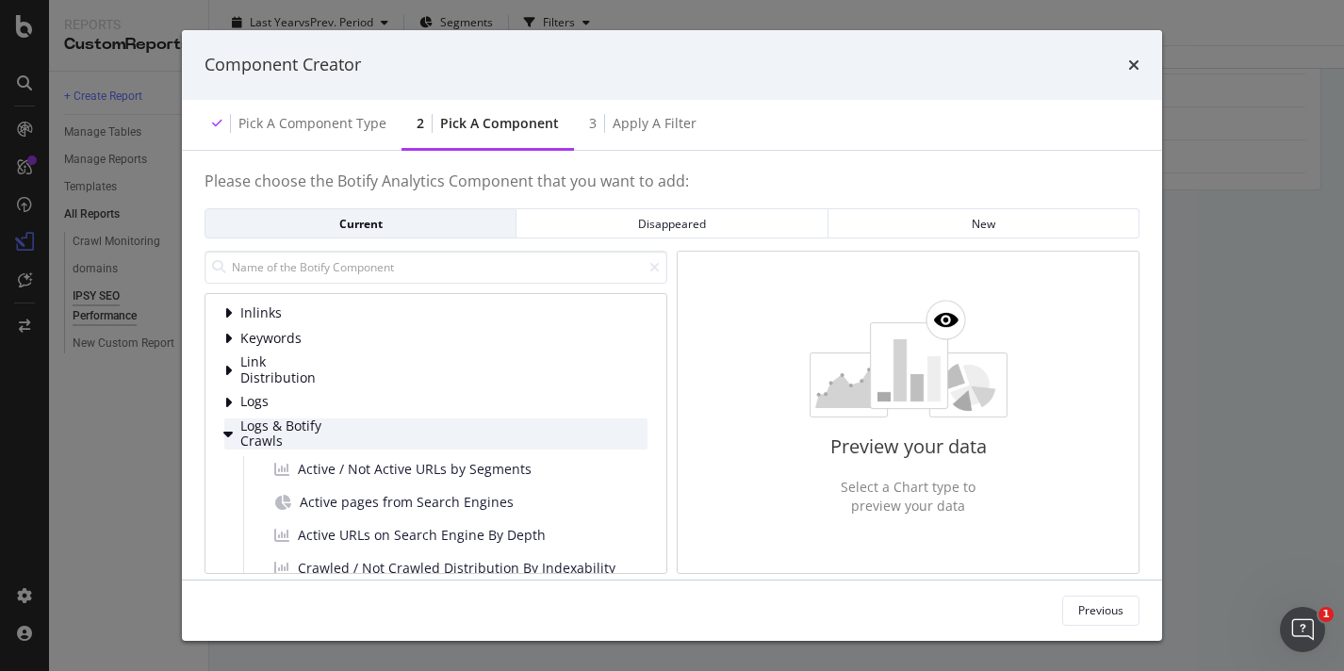
click at [227, 439] on icon "modal" at bounding box center [227, 433] width 9 height 15
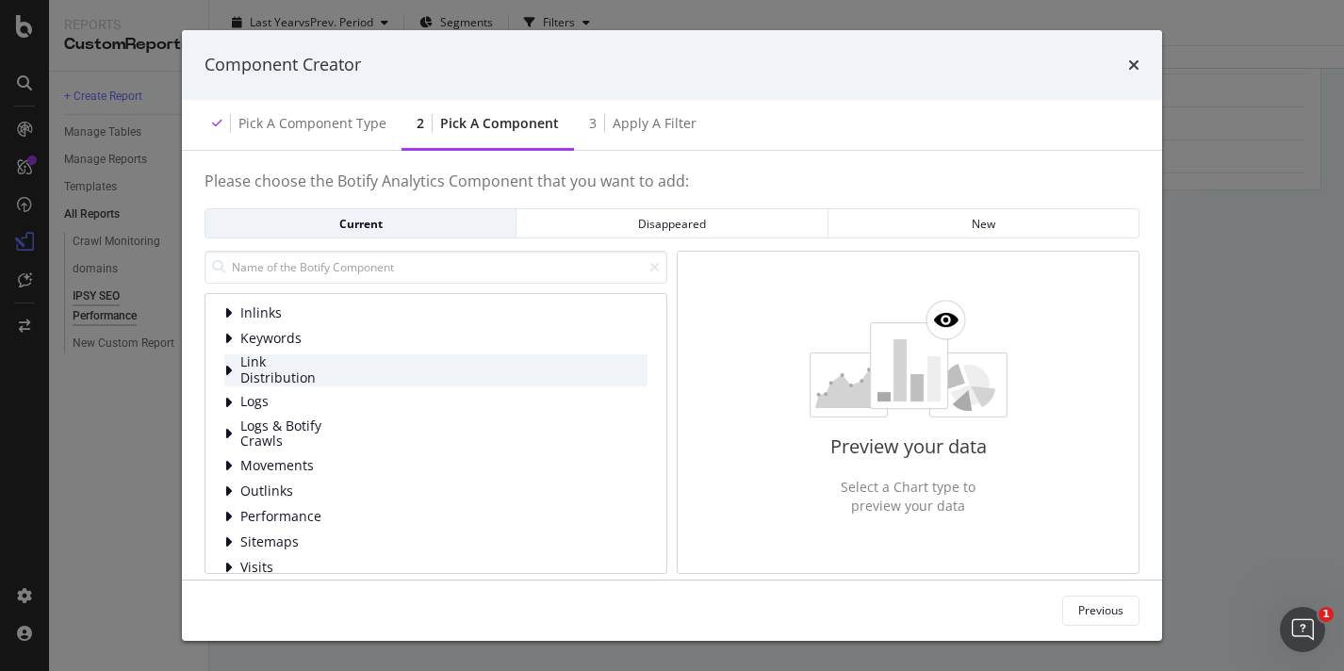
click at [226, 376] on icon "modal" at bounding box center [228, 370] width 8 height 15
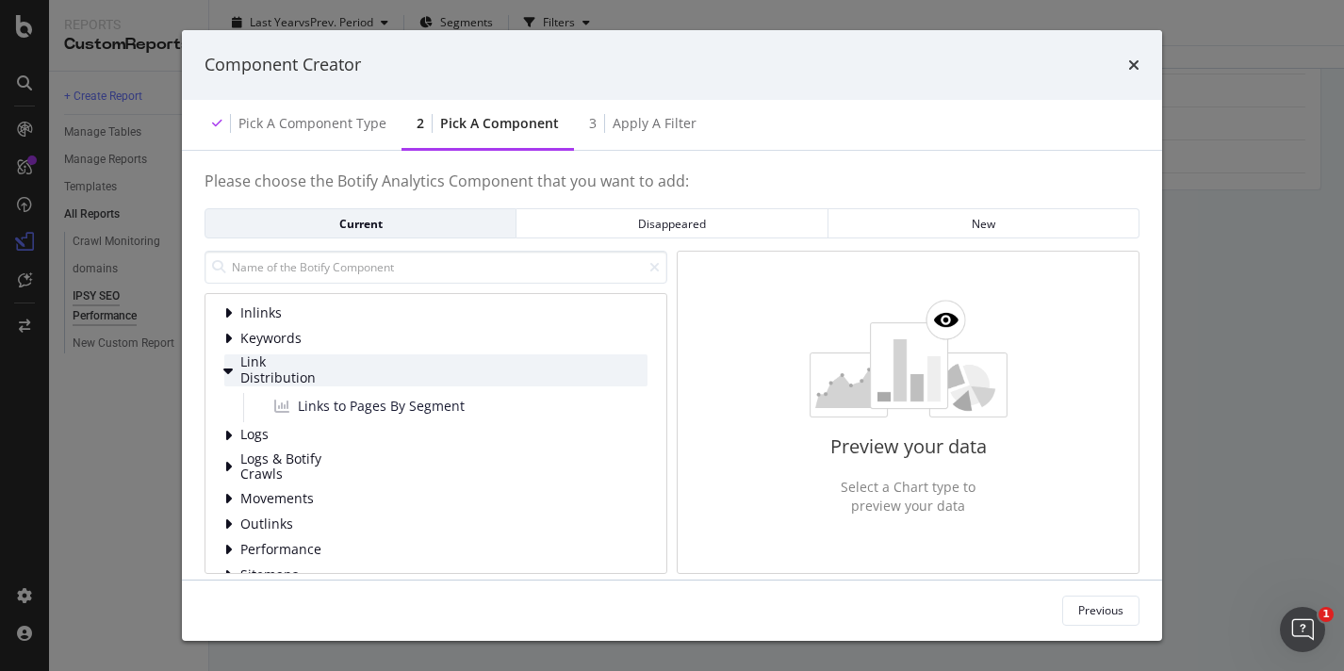
click at [226, 376] on icon "modal" at bounding box center [227, 370] width 9 height 15
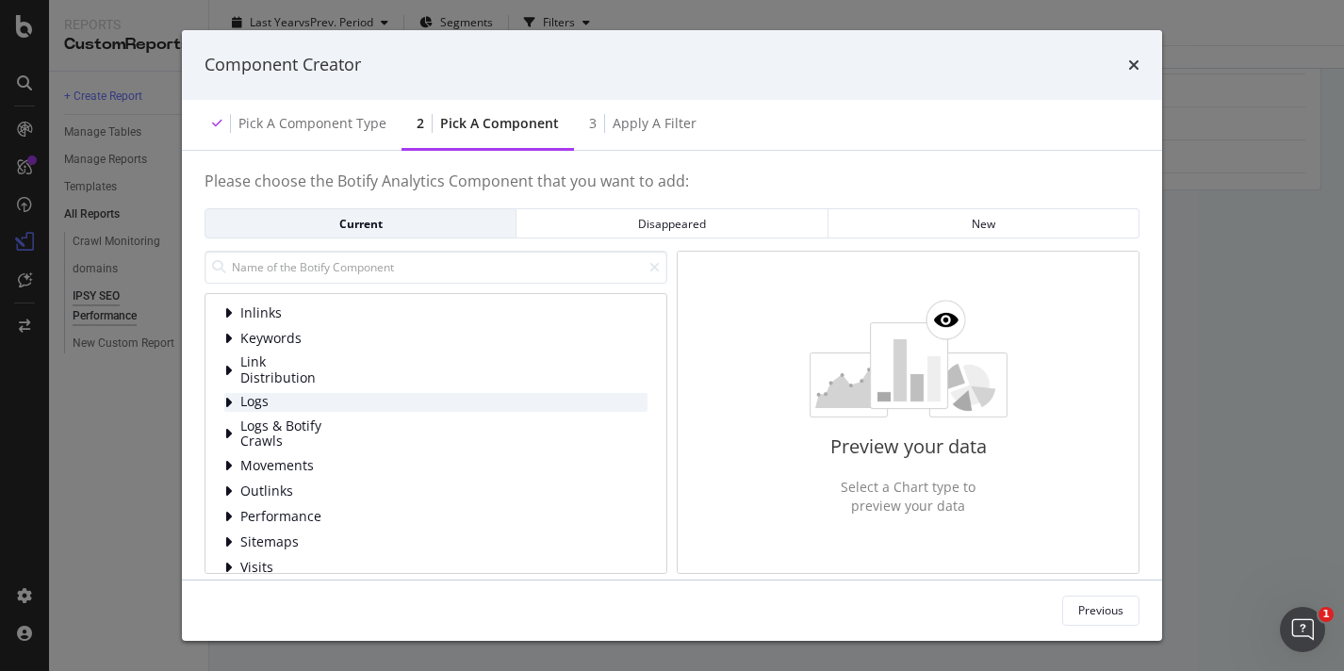
click at [232, 396] on div "modal" at bounding box center [229, 402] width 11 height 19
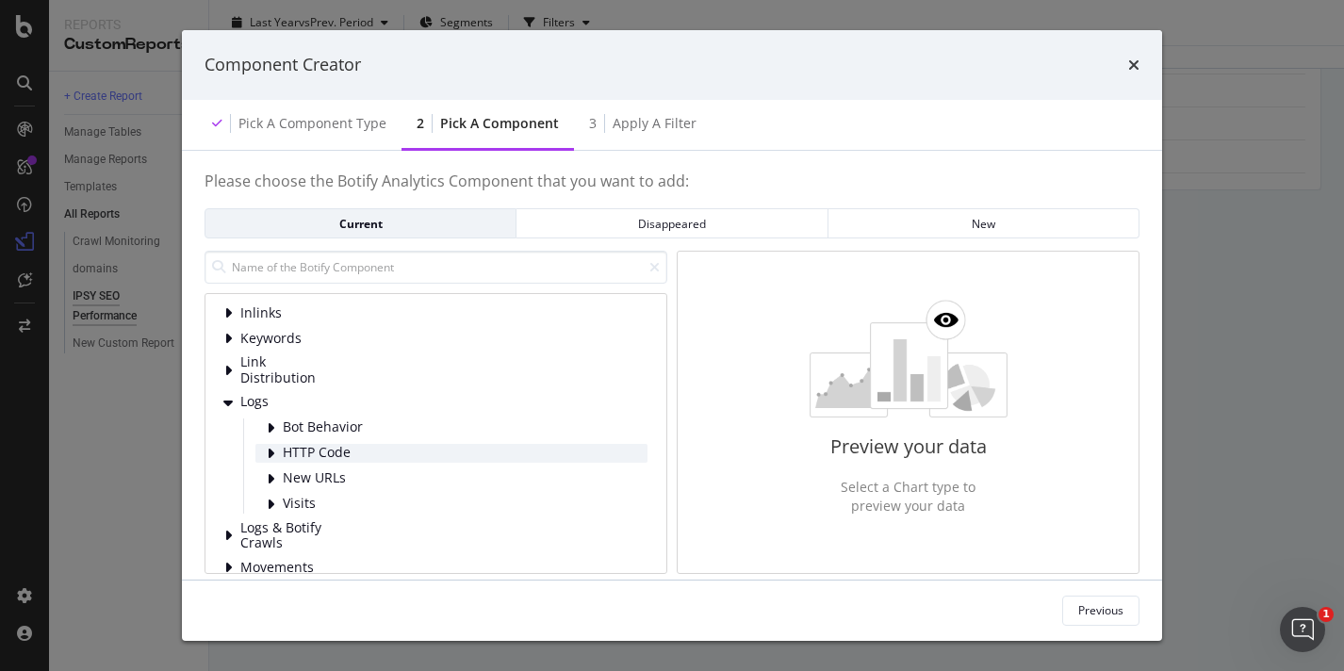
click at [273, 453] on icon "modal" at bounding box center [271, 453] width 8 height 15
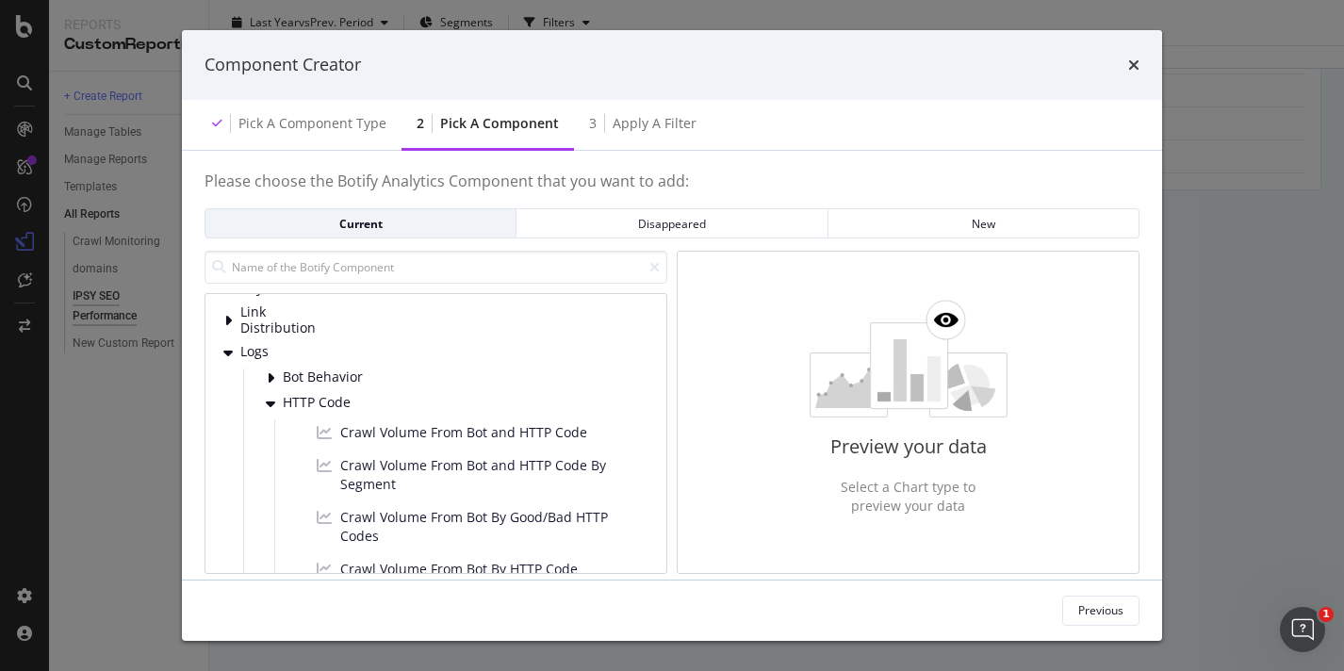
scroll to position [57, 0]
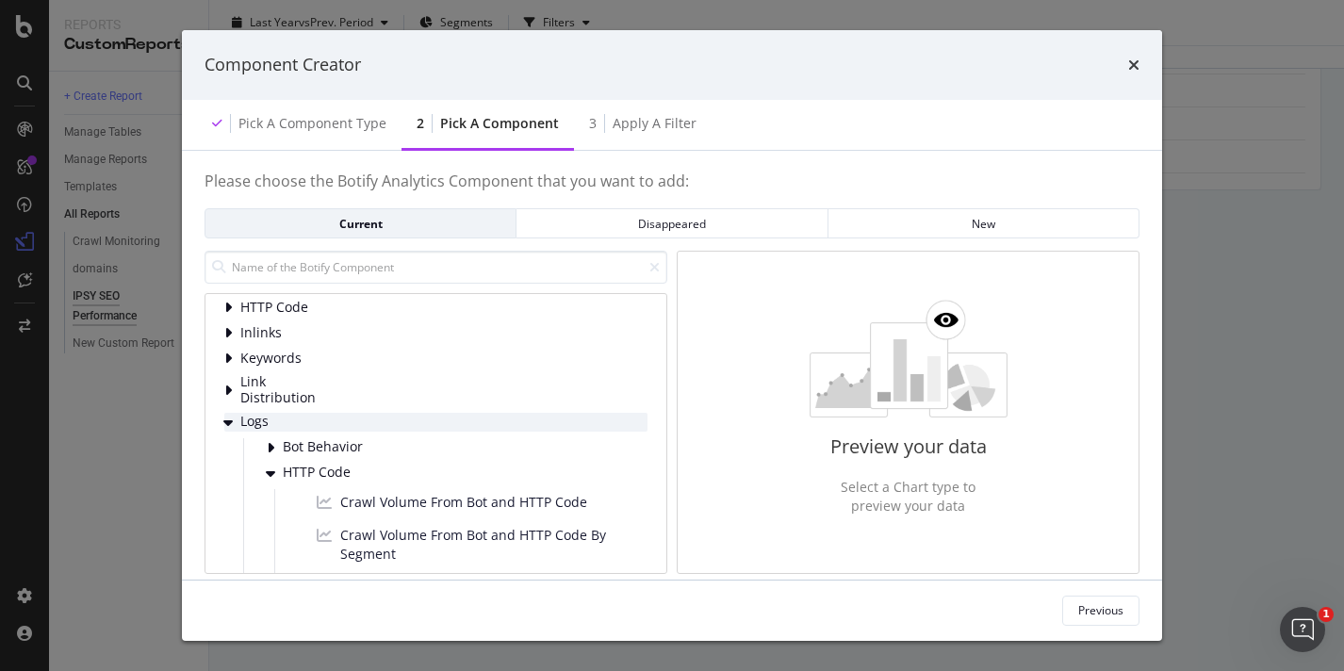
click at [228, 418] on icon "modal" at bounding box center [227, 422] width 9 height 15
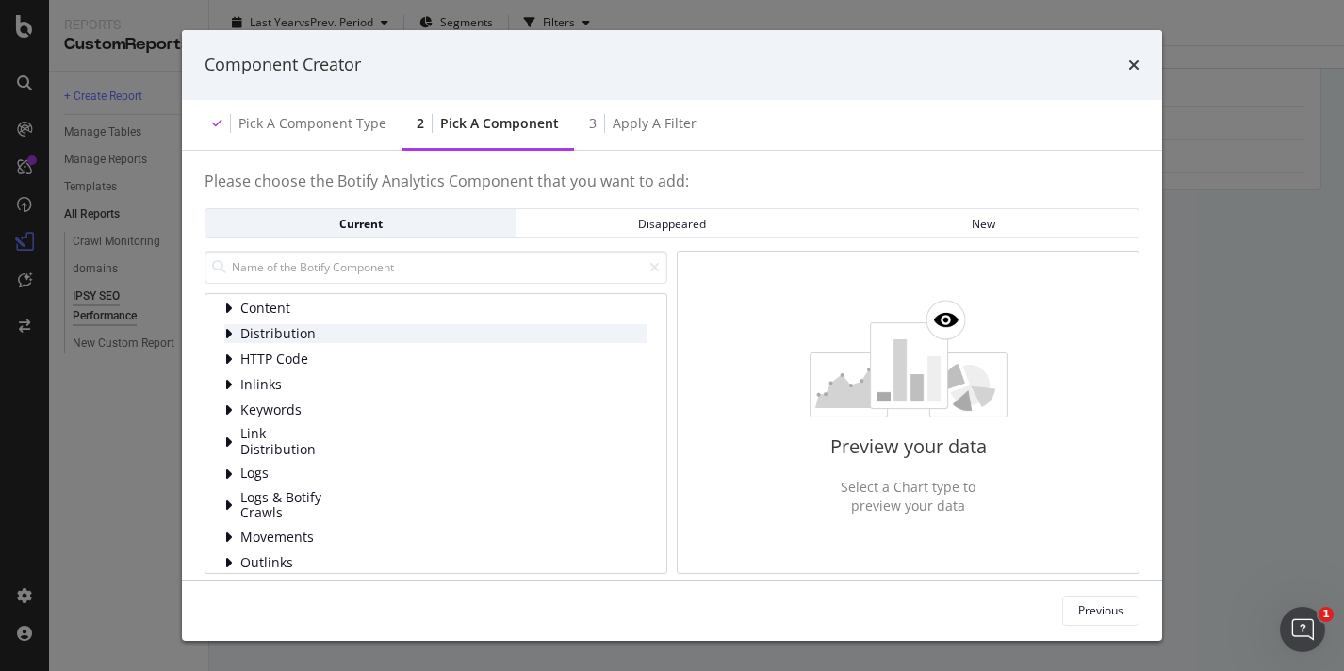
scroll to position [0, 0]
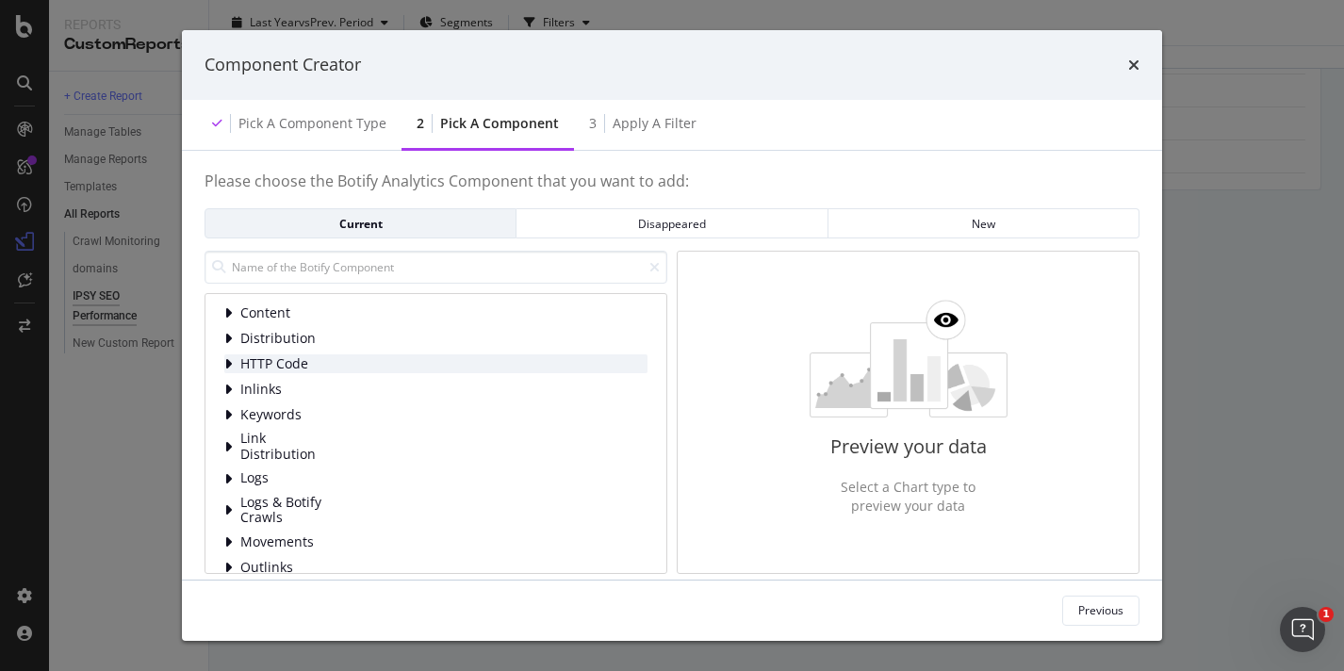
click at [228, 358] on icon "modal" at bounding box center [228, 363] width 8 height 15
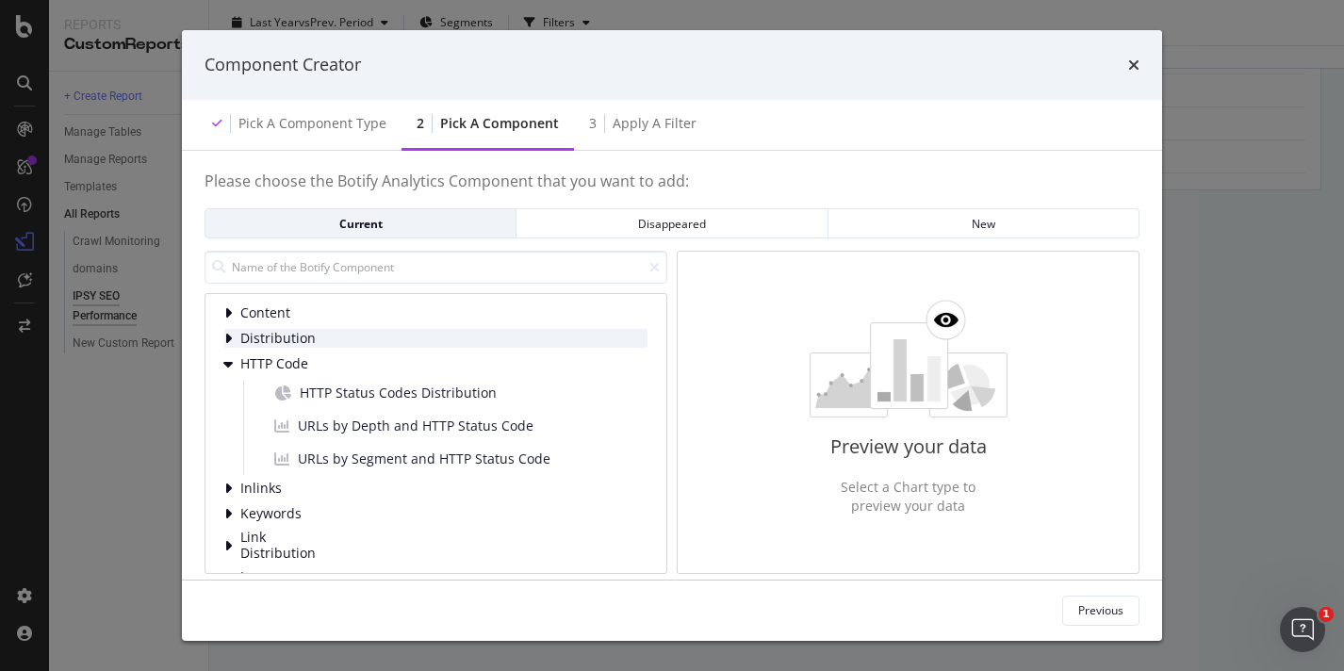
click at [236, 340] on div "Distribution" at bounding box center [435, 338] width 423 height 19
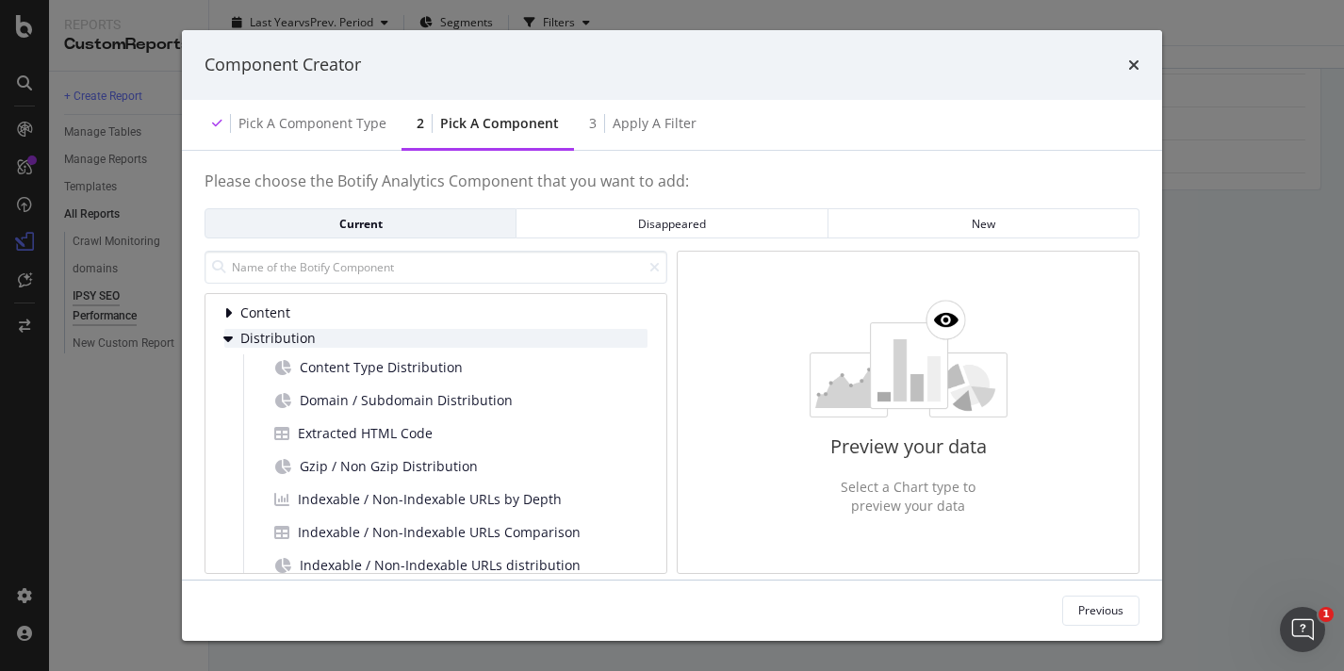
click at [287, 331] on span "Distribution" at bounding box center [282, 339] width 84 height 16
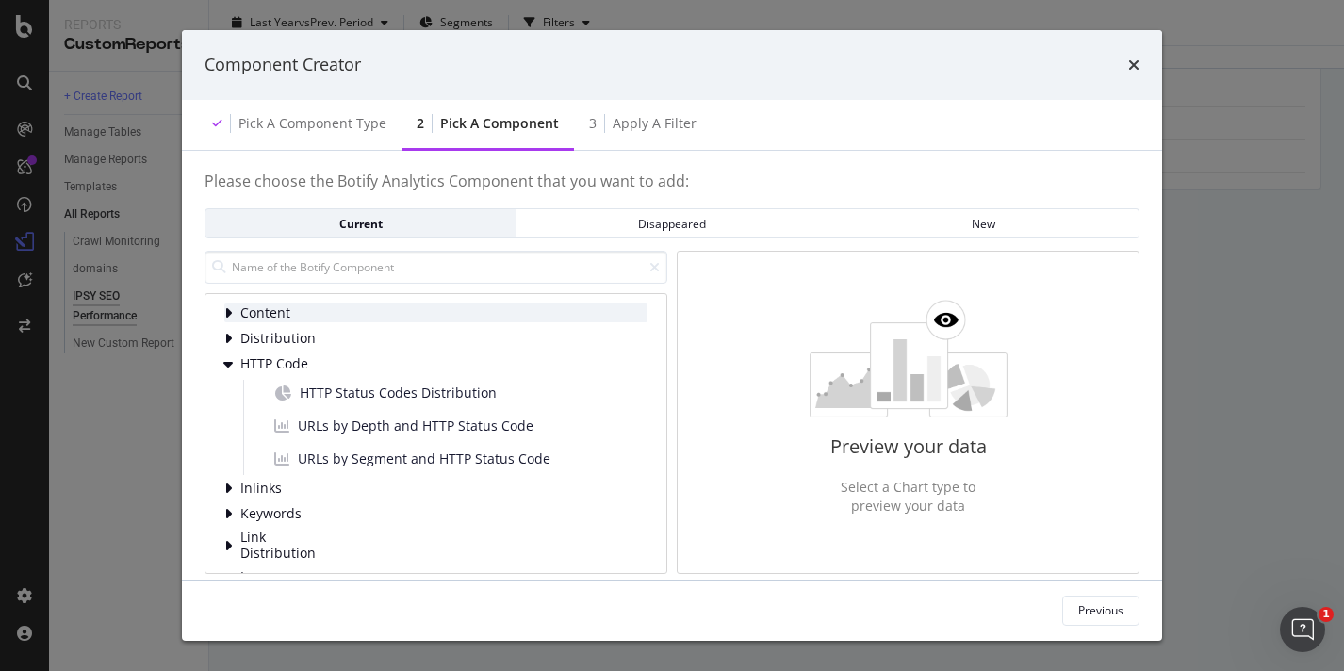
click at [284, 317] on span "Content" at bounding box center [282, 313] width 84 height 16
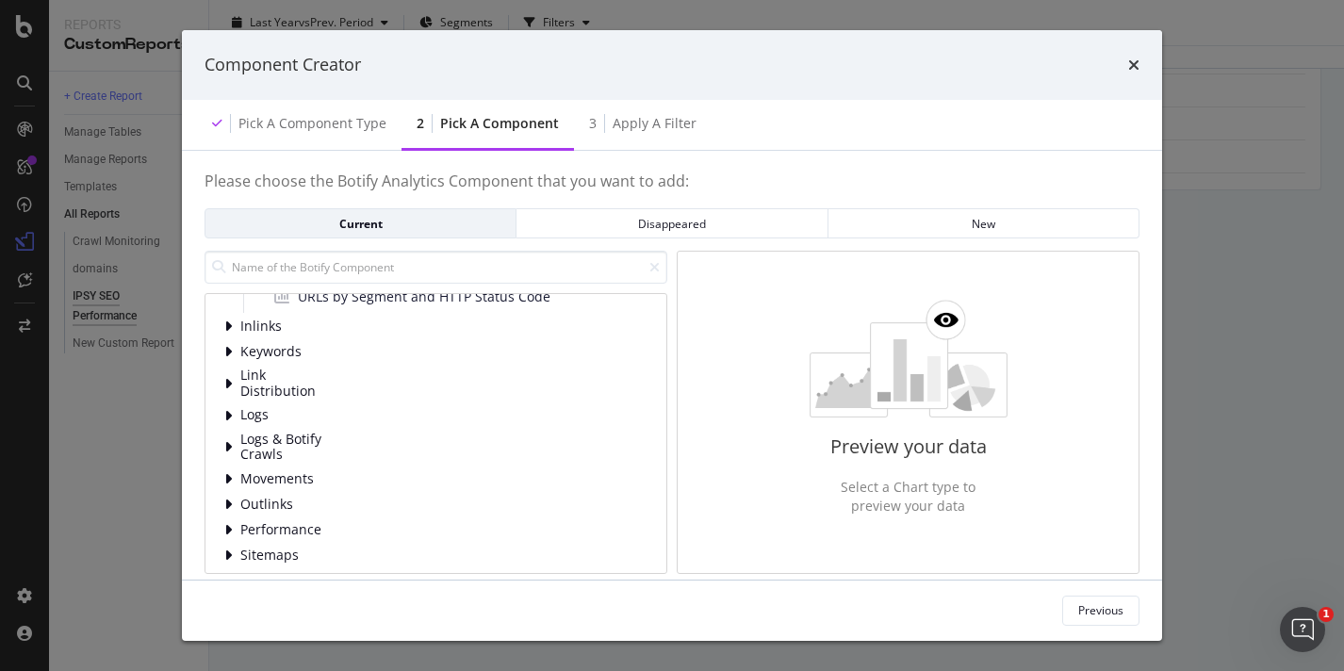
scroll to position [977, 0]
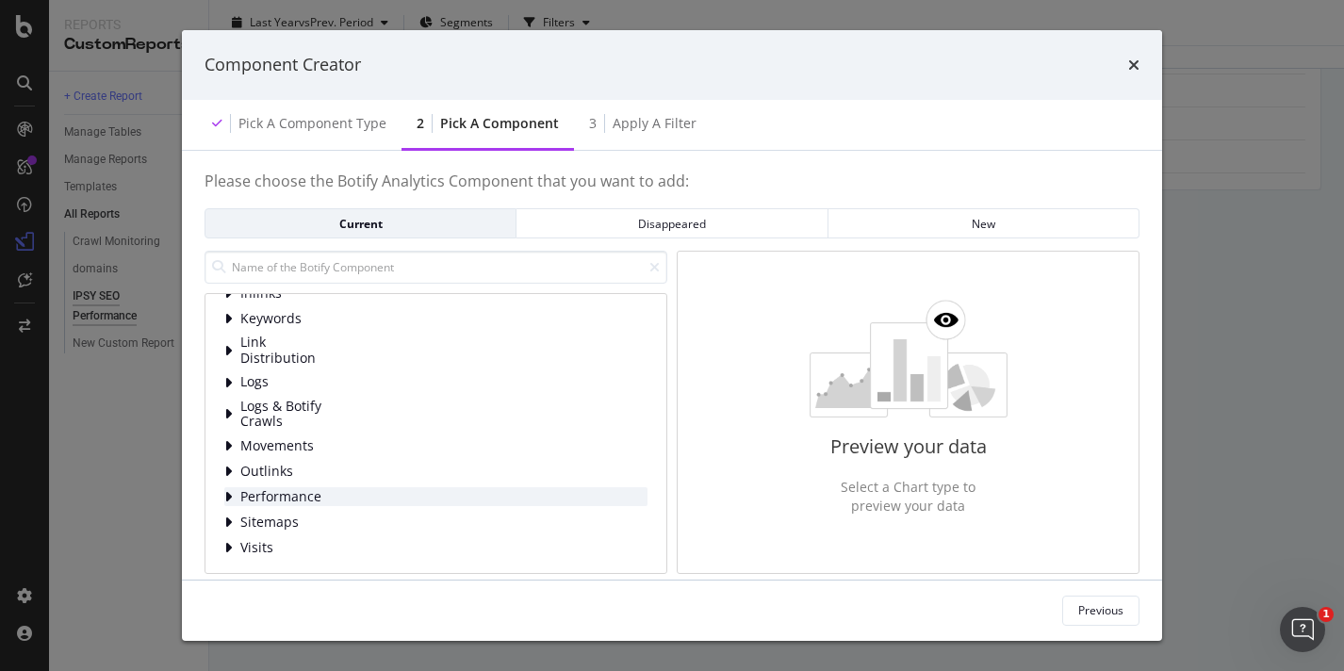
click at [316, 501] on span "Performance" at bounding box center [282, 497] width 84 height 16
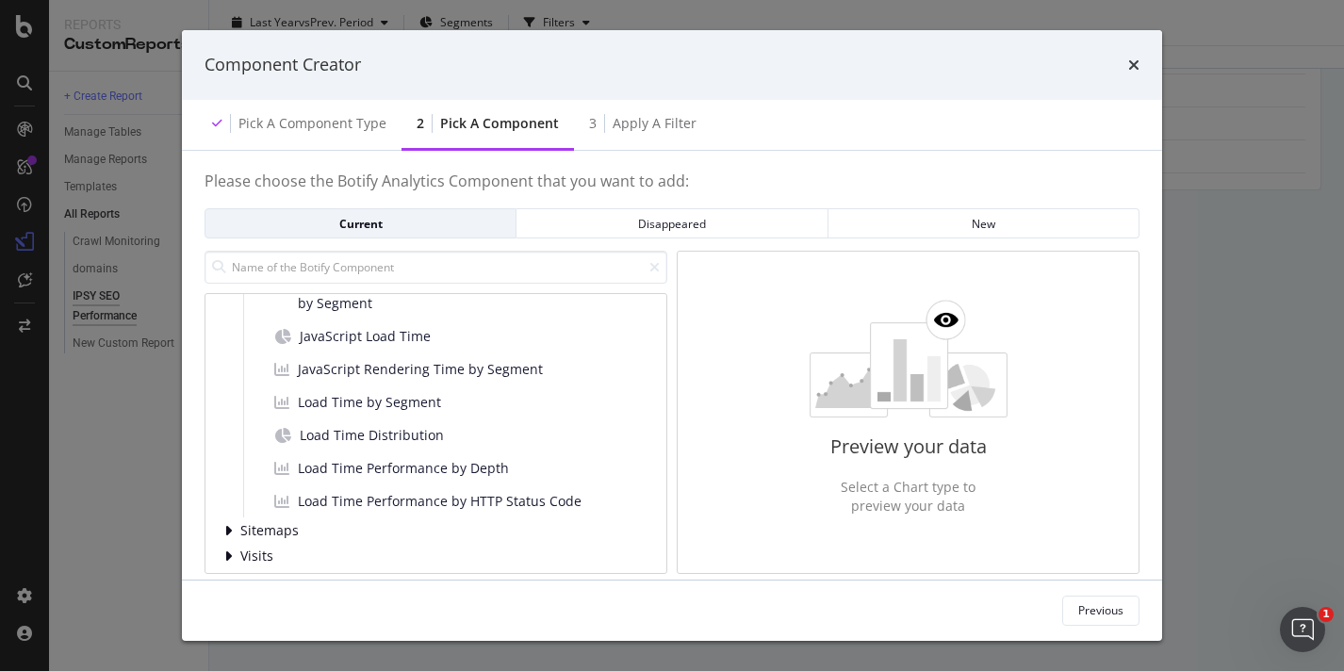
scroll to position [1227, 0]
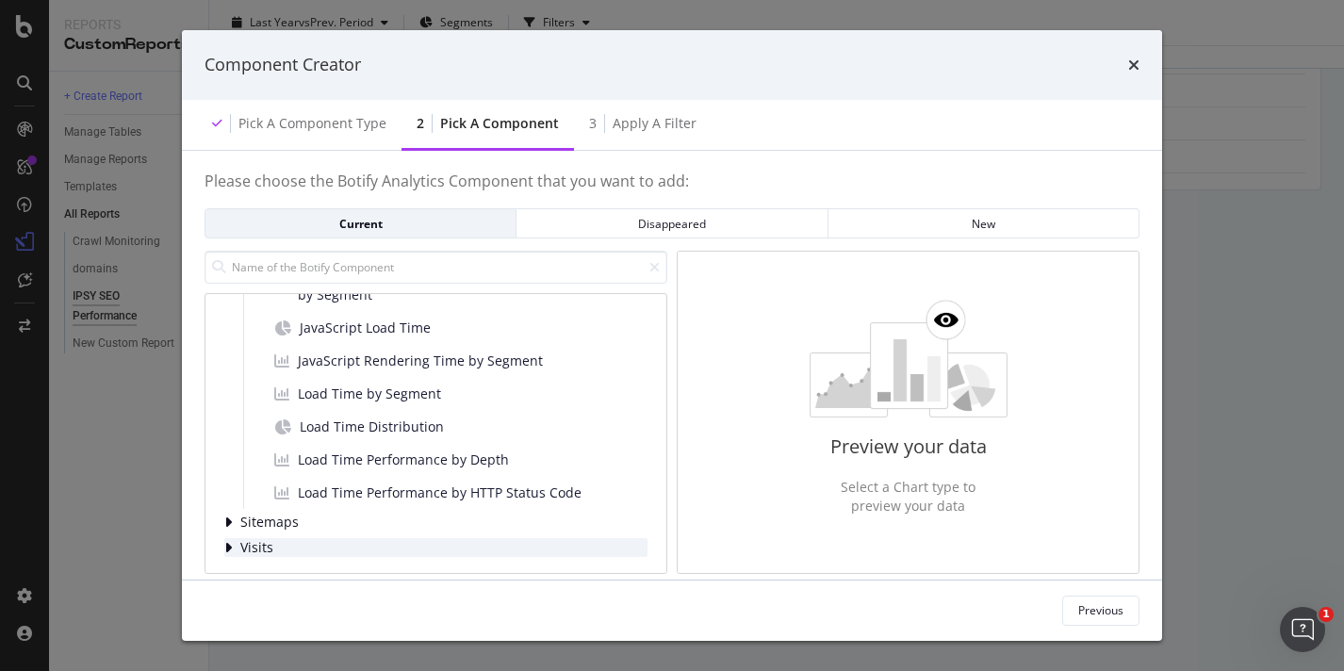
click at [315, 544] on span "Visits" at bounding box center [282, 548] width 84 height 16
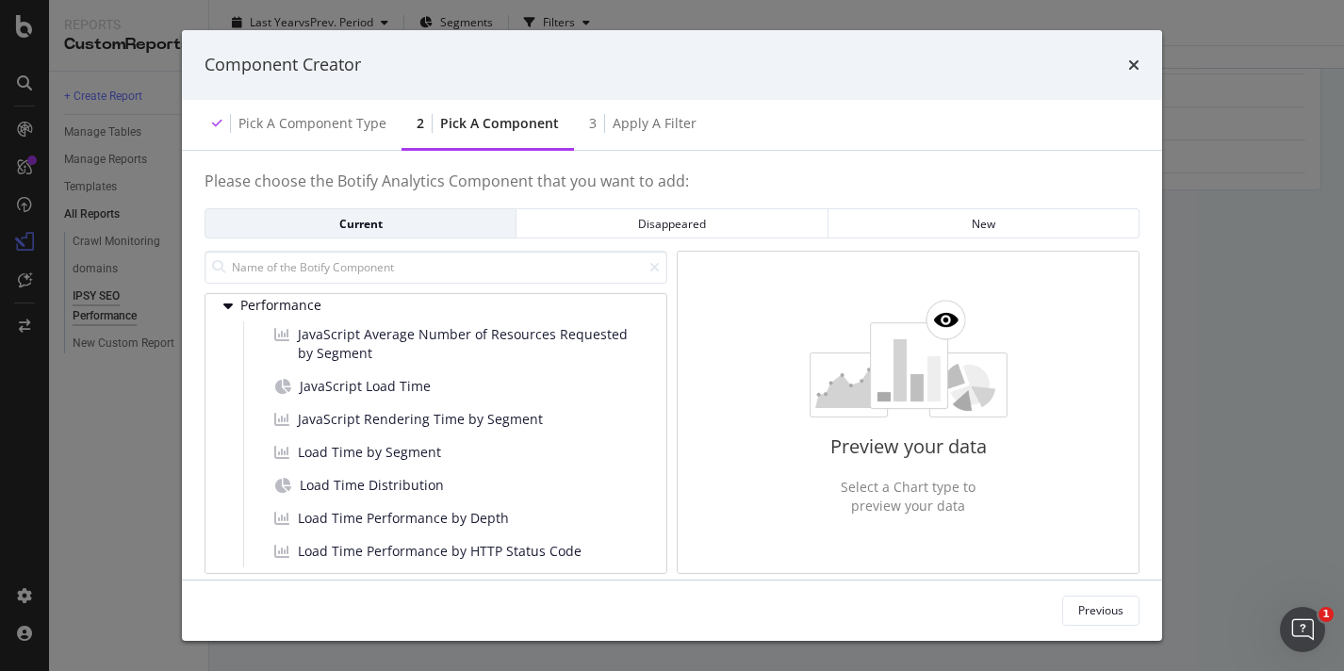
scroll to position [1313, 0]
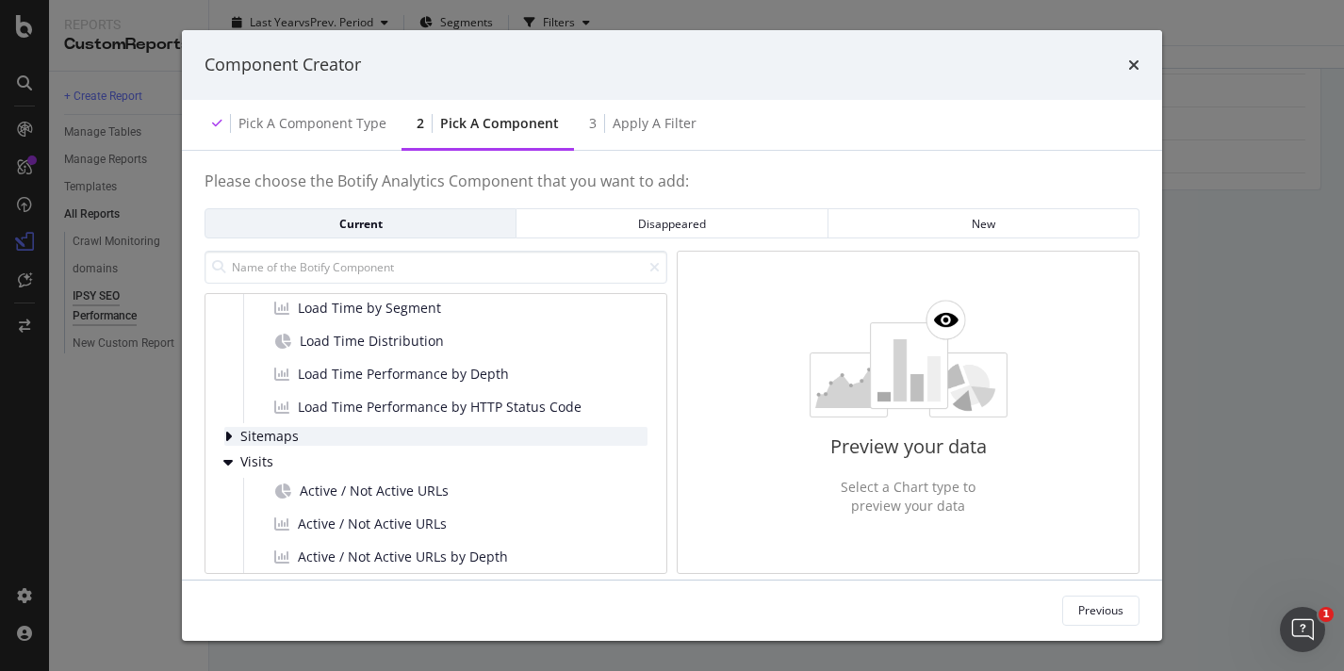
click at [299, 436] on span "Sitemaps" at bounding box center [282, 437] width 84 height 16
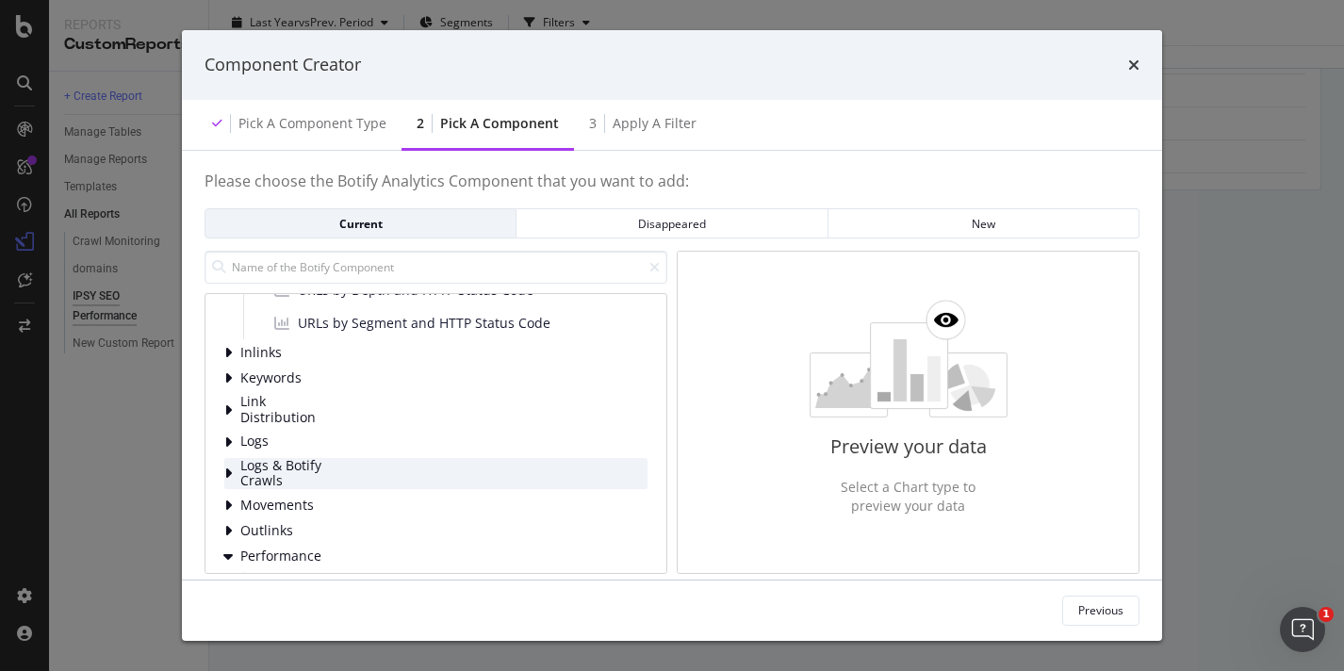
scroll to position [930, 0]
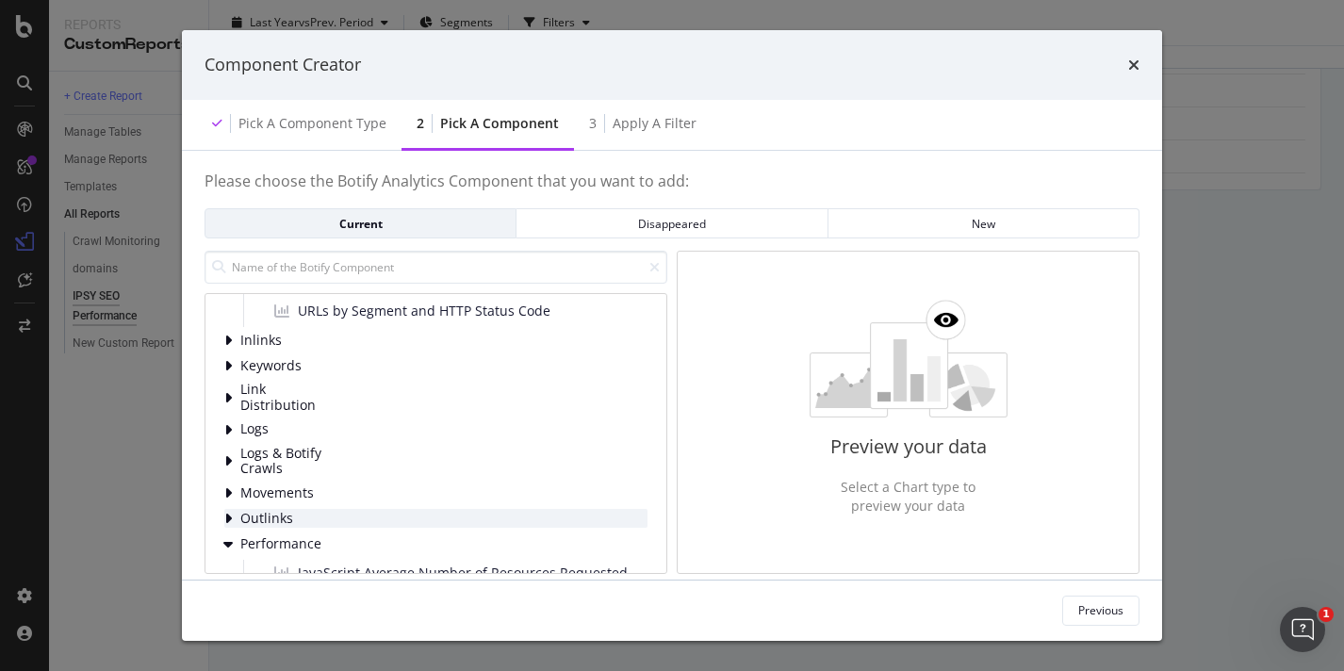
click at [299, 513] on span "Outlinks" at bounding box center [282, 519] width 84 height 16
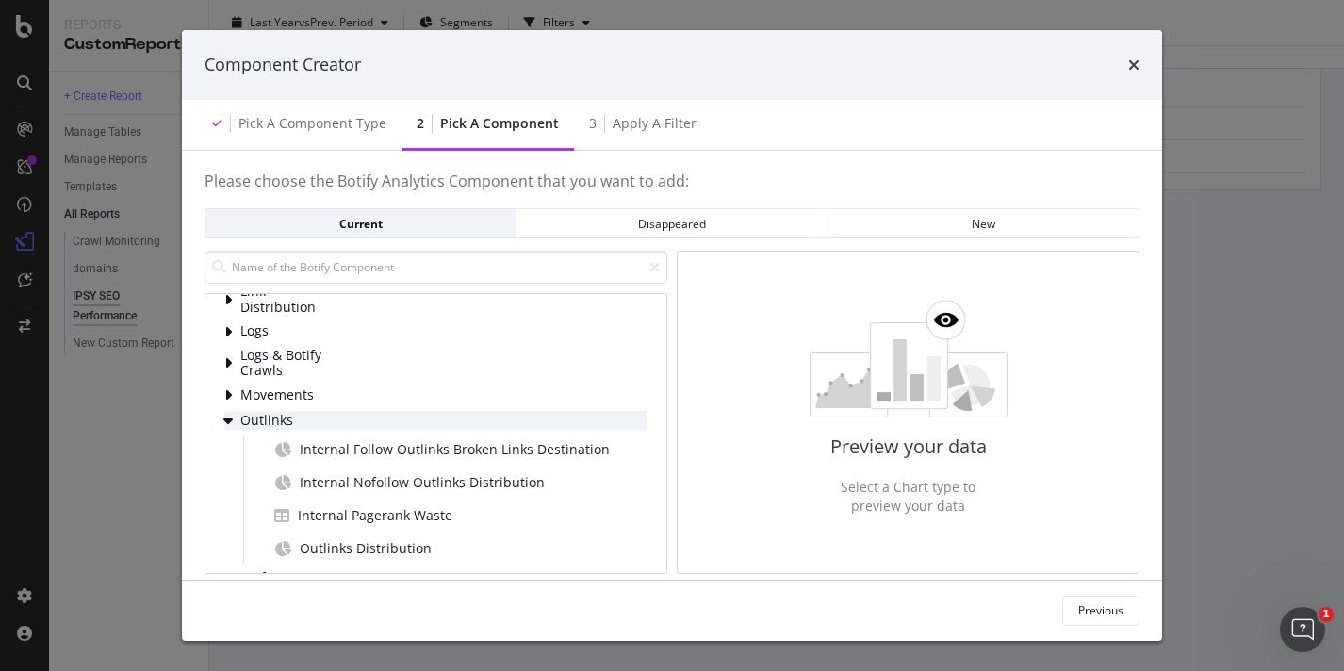
scroll to position [1060, 0]
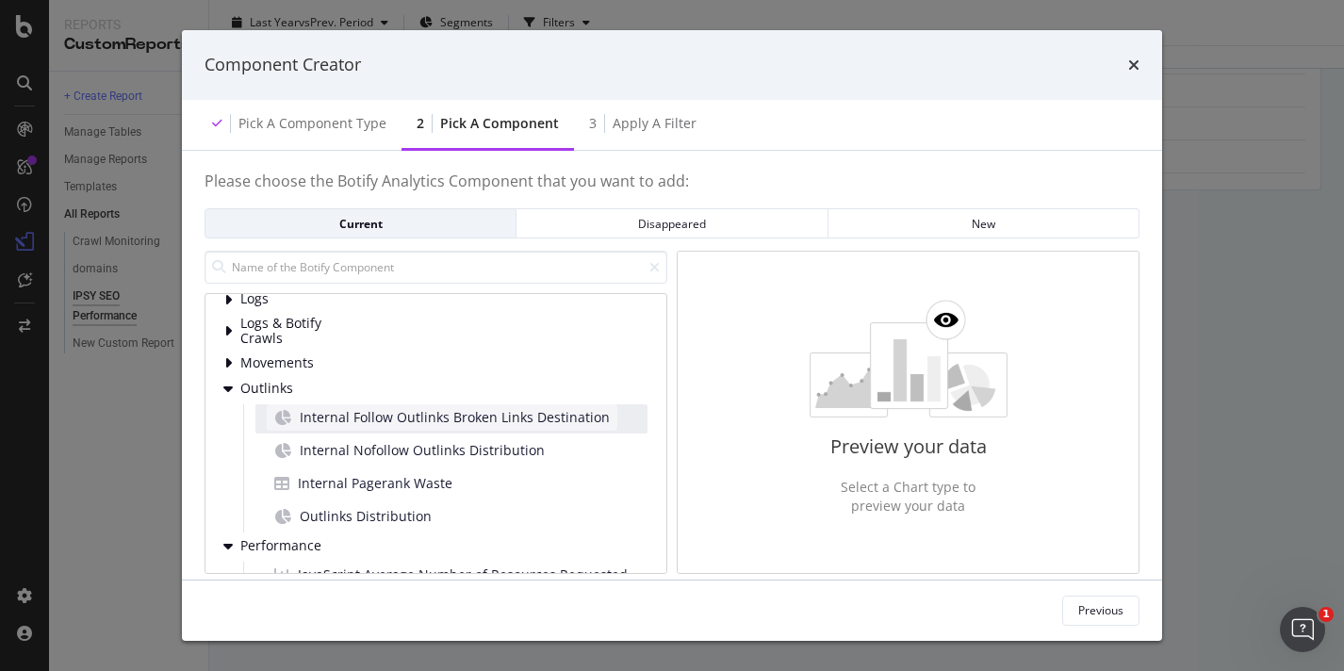
click at [369, 411] on span "Internal Follow Outlinks Broken Links Destination" at bounding box center [455, 417] width 310 height 19
